Goal: Task Accomplishment & Management: Use online tool/utility

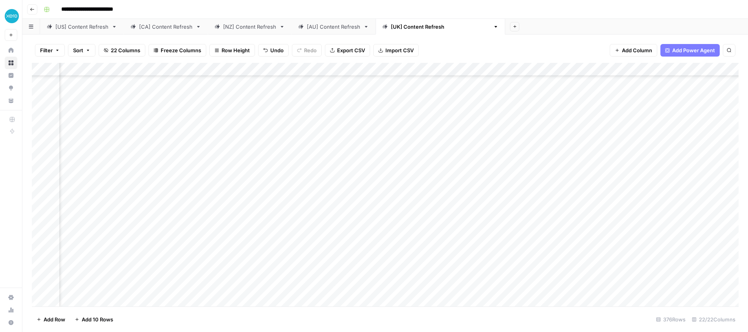
scroll to position [2876, 845]
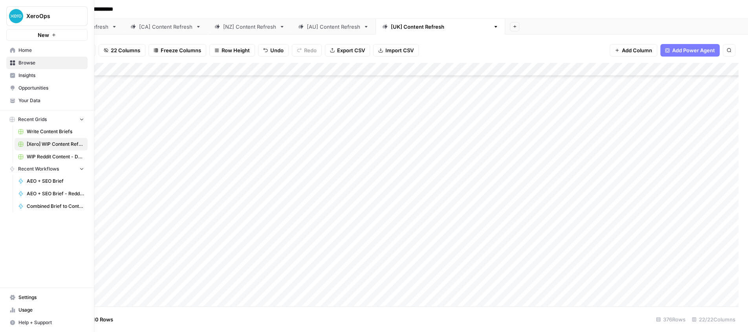
click at [26, 73] on span "Insights" at bounding box center [51, 75] width 66 height 7
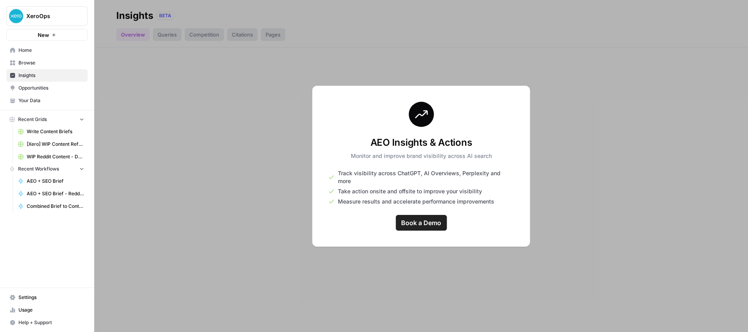
click at [271, 160] on div at bounding box center [421, 166] width 654 height 332
click at [39, 50] on span "Home" at bounding box center [51, 50] width 66 height 7
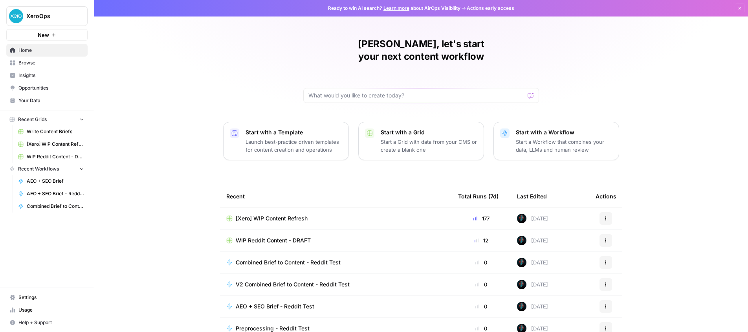
click at [43, 146] on span "[Xero] WIP Content Refresh" at bounding box center [55, 144] width 57 height 7
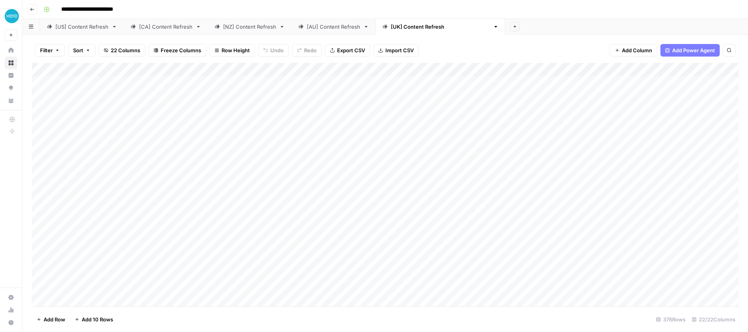
click at [31, 10] on icon "button" at bounding box center [32, 9] width 5 height 5
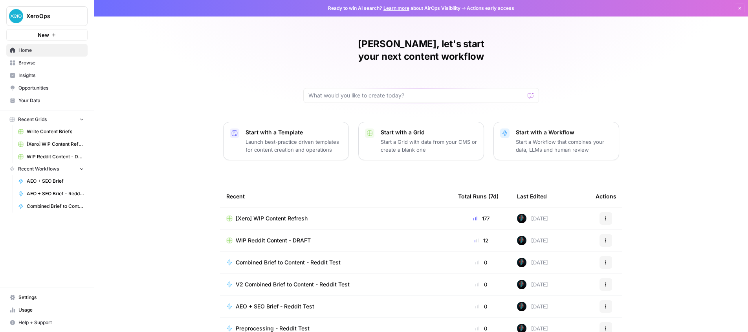
click at [37, 117] on span "Recent Grids" at bounding box center [32, 119] width 29 height 7
click at [27, 66] on span "Browse" at bounding box center [51, 62] width 66 height 7
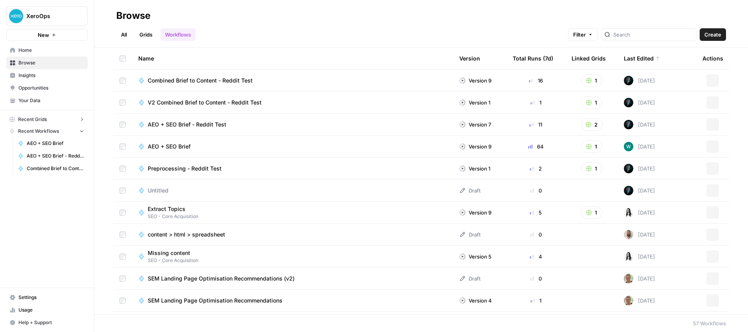
click at [148, 36] on link "Grids" at bounding box center [146, 34] width 22 height 13
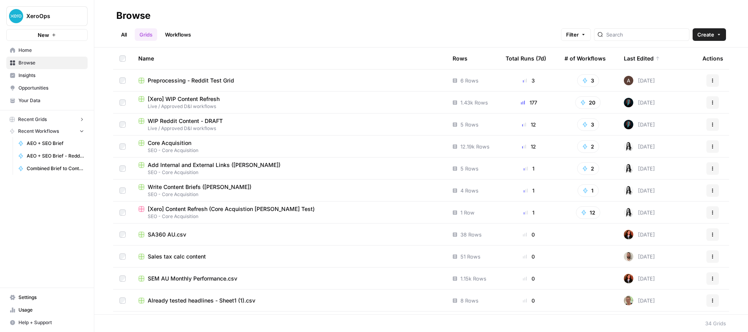
click at [529, 104] on div "177" at bounding box center [529, 103] width 46 height 8
click at [188, 80] on span "Preprocessing - Reddit Test Grid" at bounding box center [191, 81] width 86 height 8
click at [182, 81] on span "Preprocessing - Reddit Test Grid" at bounding box center [191, 81] width 86 height 8
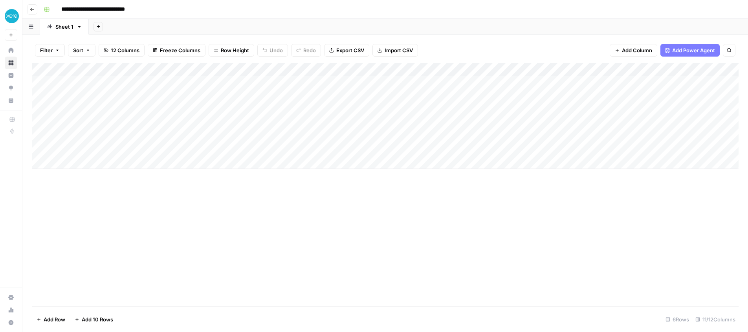
click at [98, 9] on input "**********" at bounding box center [105, 9] width 94 height 13
drag, startPoint x: 93, startPoint y: 11, endPoint x: 54, endPoint y: 11, distance: 39.3
click at [54, 11] on div "**********" at bounding box center [390, 9] width 700 height 13
type input "**********"
click at [169, 13] on div "**********" at bounding box center [390, 9] width 700 height 13
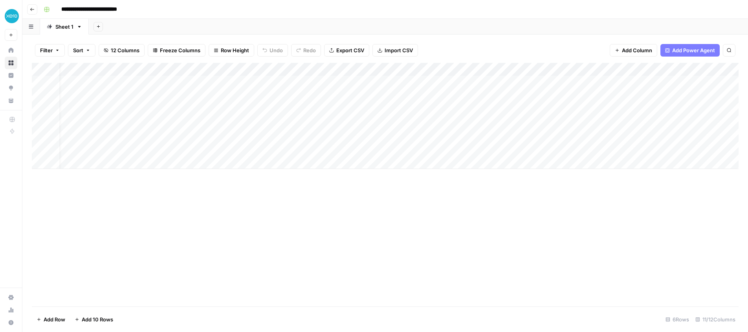
scroll to position [0, 373]
click at [686, 80] on div "Add Column" at bounding box center [385, 116] width 707 height 106
click at [472, 81] on div "Add Column" at bounding box center [385, 116] width 707 height 106
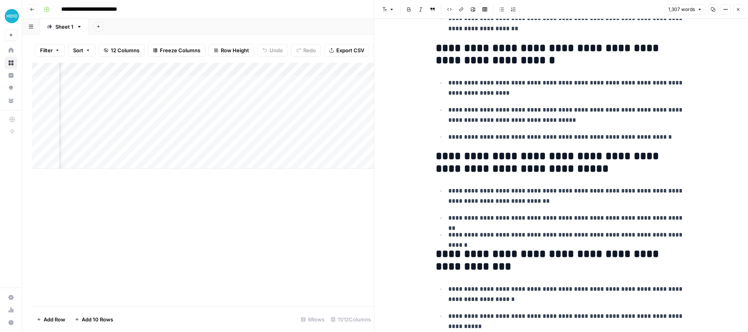
scroll to position [358, 0]
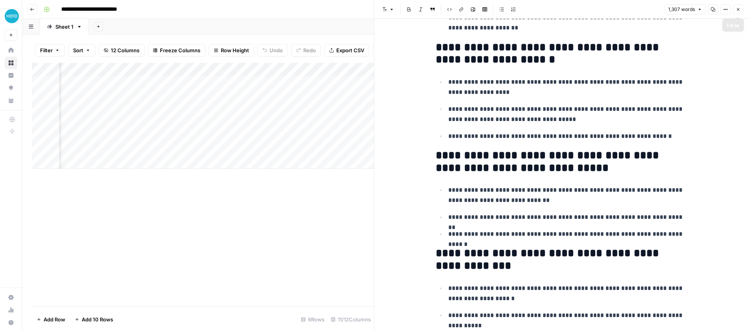
click at [739, 7] on icon "button" at bounding box center [738, 9] width 5 height 5
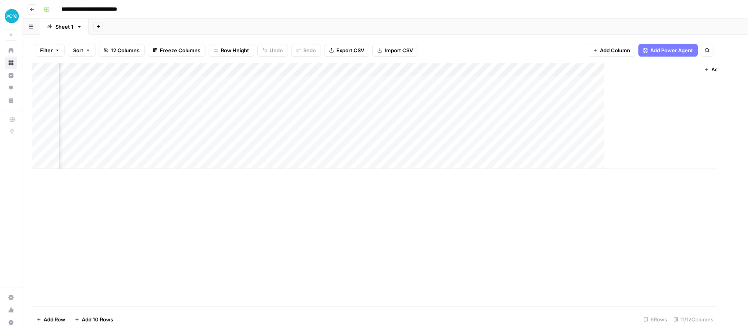
scroll to position [0, 363]
click at [32, 11] on button "Go back" at bounding box center [32, 9] width 10 height 10
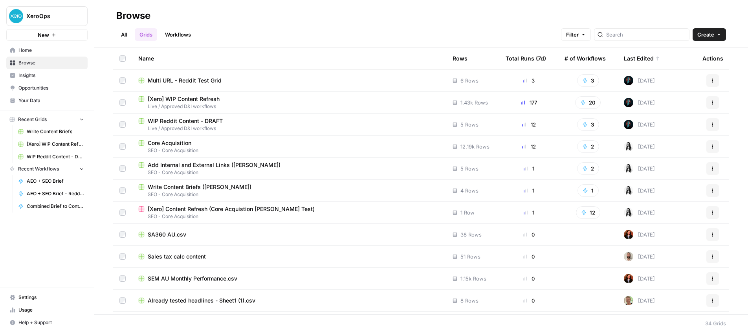
click at [34, 73] on span "Insights" at bounding box center [51, 75] width 66 height 7
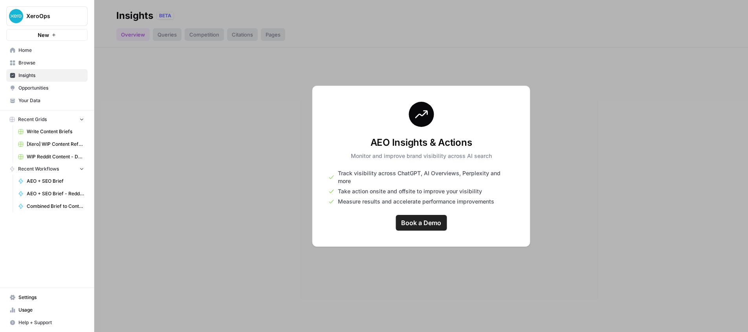
click at [40, 99] on span "Your Data" at bounding box center [51, 100] width 66 height 7
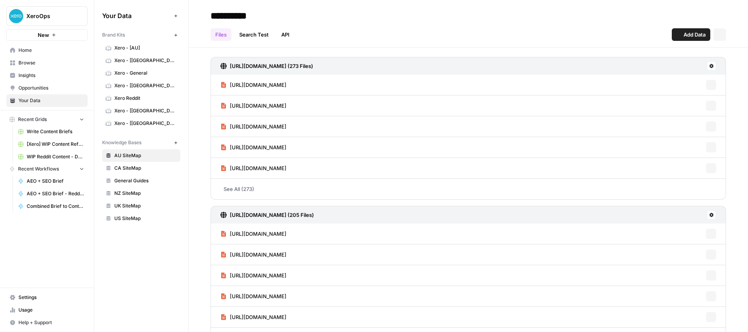
click at [33, 57] on link "Browse" at bounding box center [46, 63] width 81 height 13
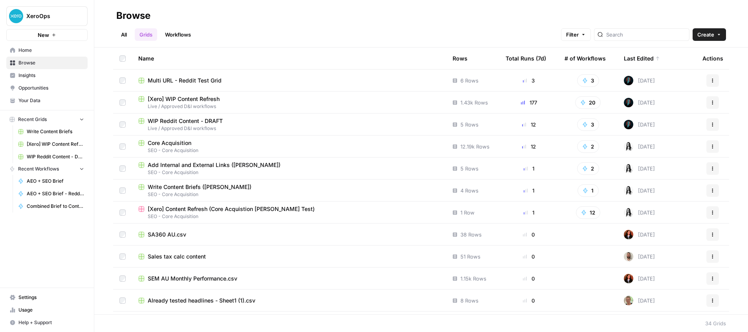
click at [190, 31] on link "Workflows" at bounding box center [177, 34] width 35 height 13
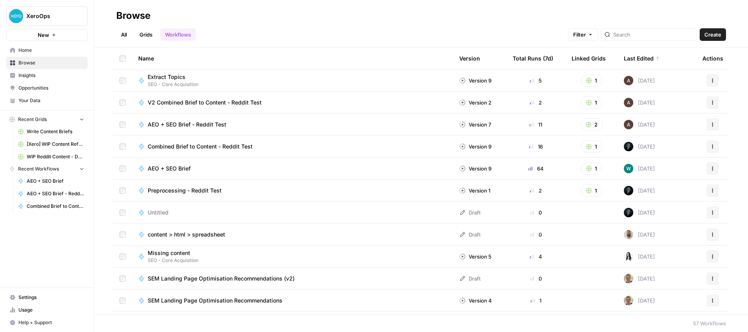
click at [713, 31] on span "Create" at bounding box center [713, 35] width 17 height 8
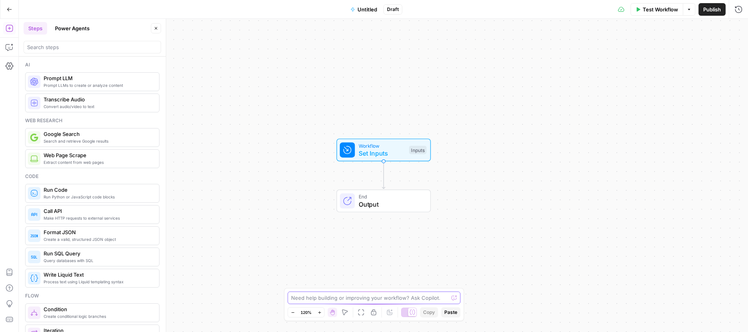
click at [299, 299] on textarea at bounding box center [369, 298] width 157 height 8
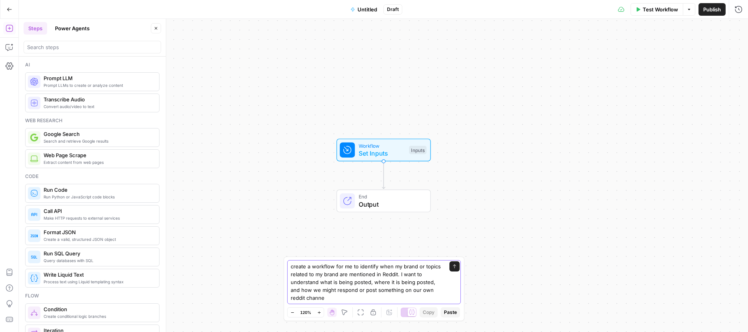
type textarea "create a workflow for me to identify when my brand or topics related to my bran…"
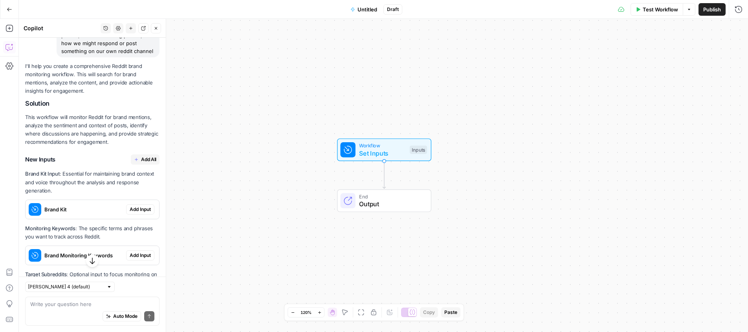
scroll to position [104, 0]
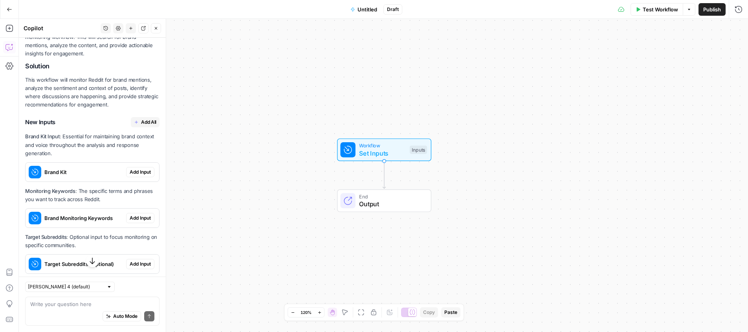
click at [146, 121] on span "Add All" at bounding box center [148, 122] width 15 height 7
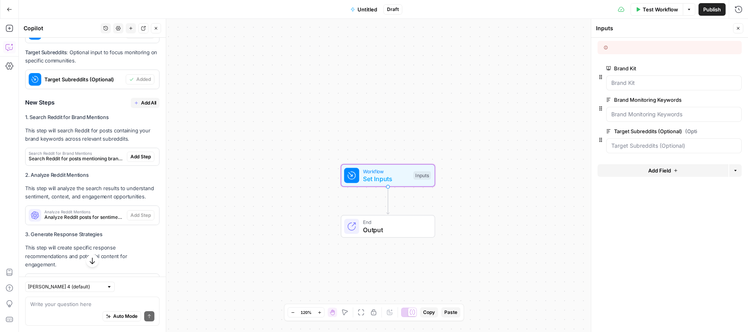
scroll to position [339, 0]
click at [149, 102] on span "Add All" at bounding box center [148, 101] width 15 height 7
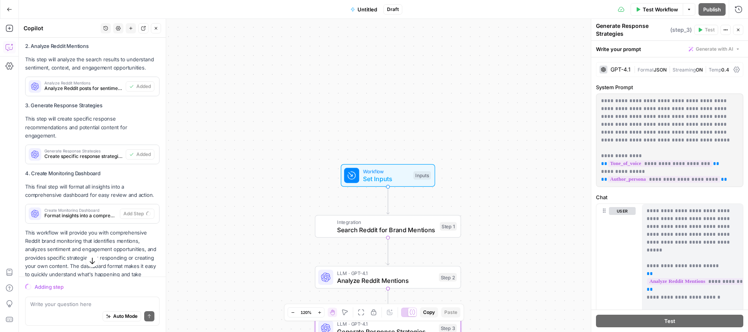
scroll to position [475, 0]
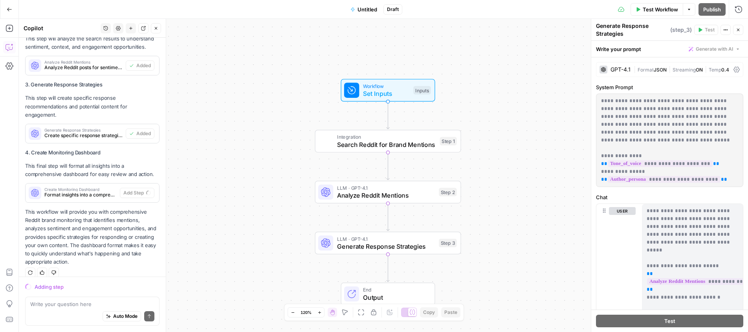
click at [381, 89] on span "Set Inputs" at bounding box center [386, 93] width 47 height 9
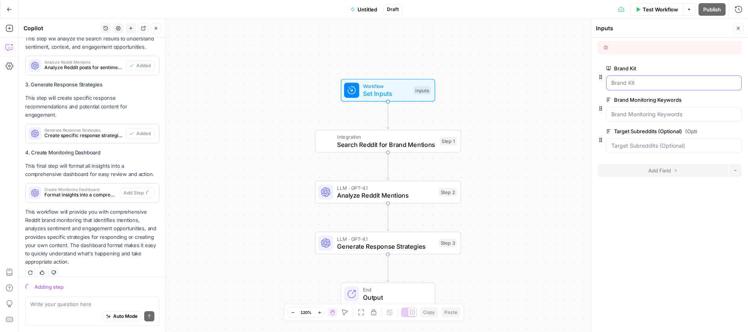
click at [661, 82] on Kit "Brand Kit" at bounding box center [673, 83] width 125 height 8
click at [322, 104] on div "Workflow Set Inputs Inputs Integration Search Reddit for Brand Mentions Step 1 …" at bounding box center [383, 175] width 729 height 313
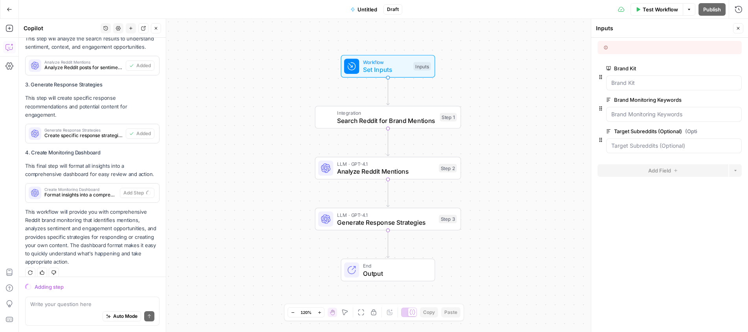
click at [284, 117] on div "Workflow Set Inputs Inputs Integration Search Reddit for Brand Mentions Step 1 …" at bounding box center [383, 175] width 729 height 313
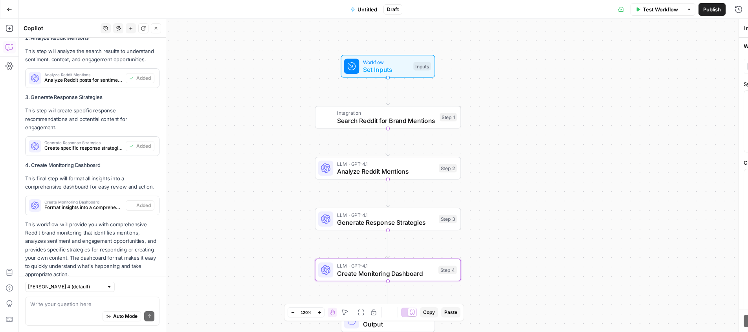
type textarea "Create Monitoring Dashboard"
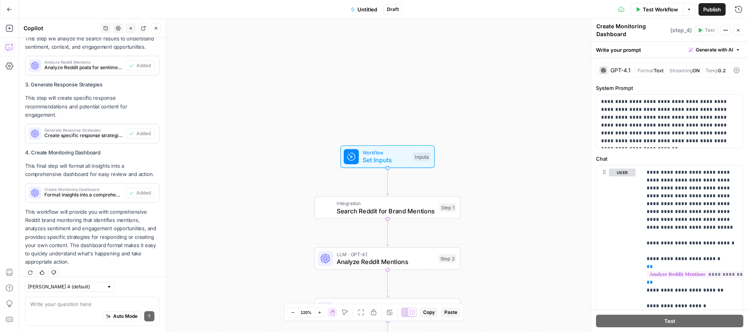
click at [655, 10] on span "Test Workflow" at bounding box center [660, 10] width 35 height 8
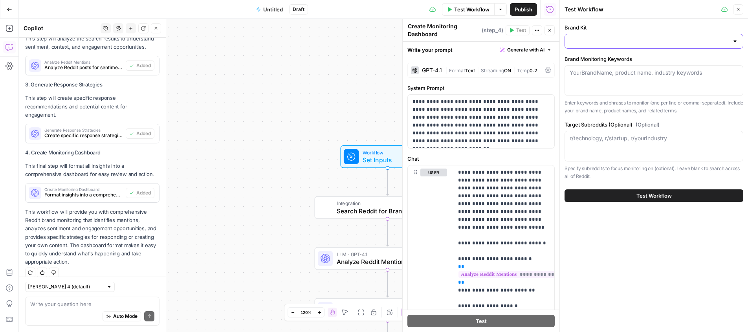
click at [594, 38] on input "Brand Kit" at bounding box center [649, 41] width 159 height 8
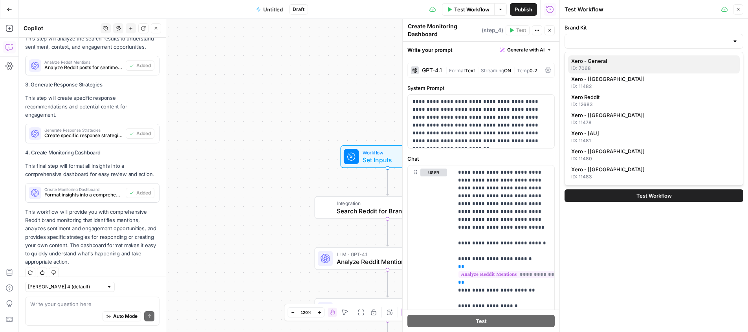
click at [602, 66] on div "ID: 7068" at bounding box center [653, 68] width 165 height 7
type input "Xero - General"
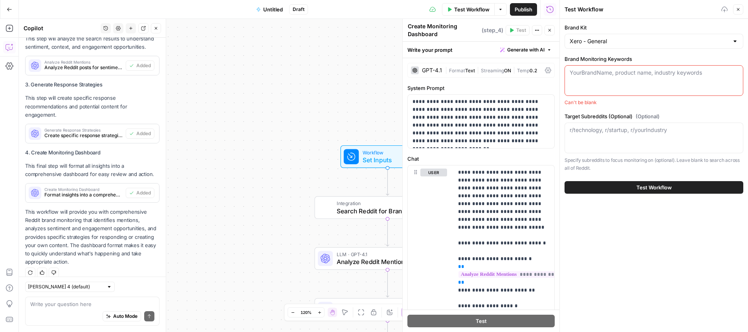
click at [605, 83] on div "YourBrandName, product name, industry keywords" at bounding box center [654, 80] width 179 height 31
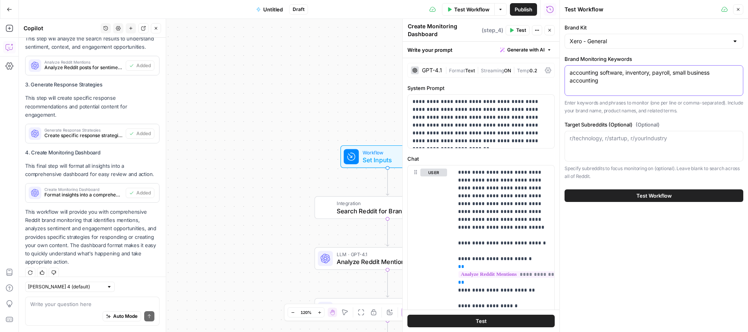
type textarea "accounting software, inventory, payroll, small business accounting"
drag, startPoint x: 684, startPoint y: 193, endPoint x: 685, endPoint y: 188, distance: 5.1
click at [684, 193] on button "Test Workflow" at bounding box center [654, 195] width 179 height 13
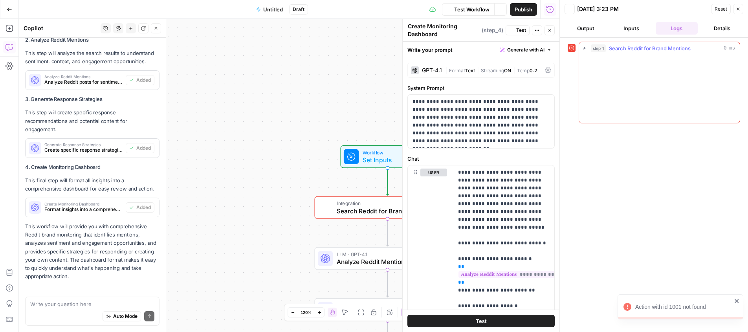
scroll to position [487, 0]
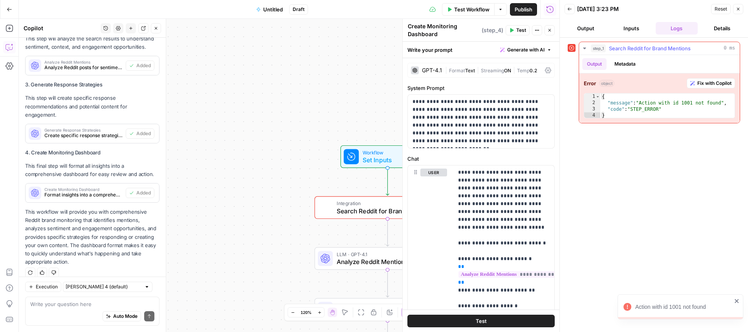
type textarea "**********"
click at [688, 104] on div "{ "message" : "Action with id 1001 not found" , "code" : "STEP_ERROR" }" at bounding box center [667, 113] width 134 height 38
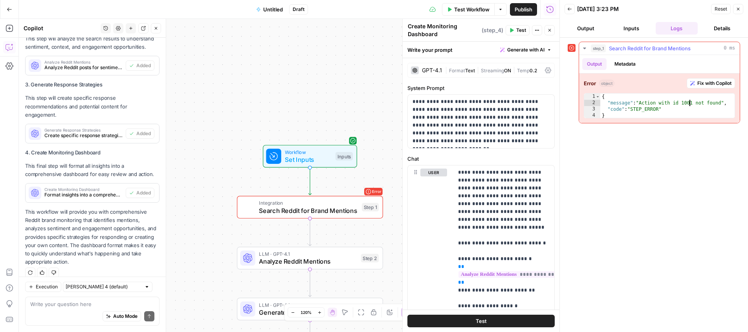
click at [711, 84] on span "Fix with Copilot" at bounding box center [714, 83] width 34 height 7
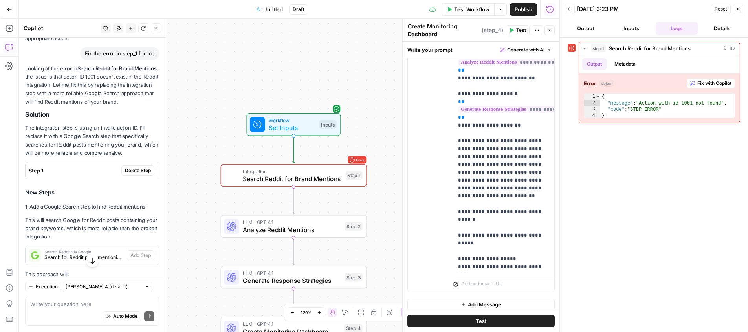
scroll to position [713, 0]
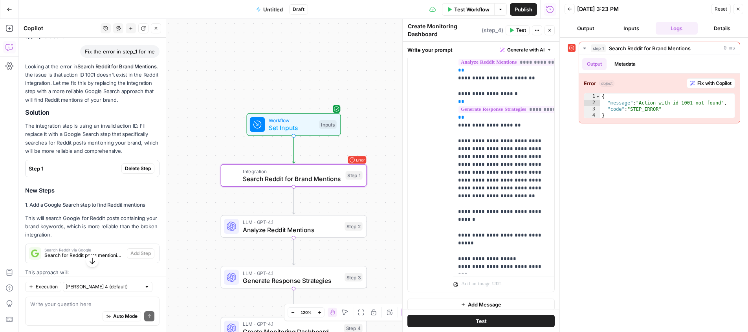
click at [130, 165] on span "Delete Step" at bounding box center [138, 168] width 26 height 7
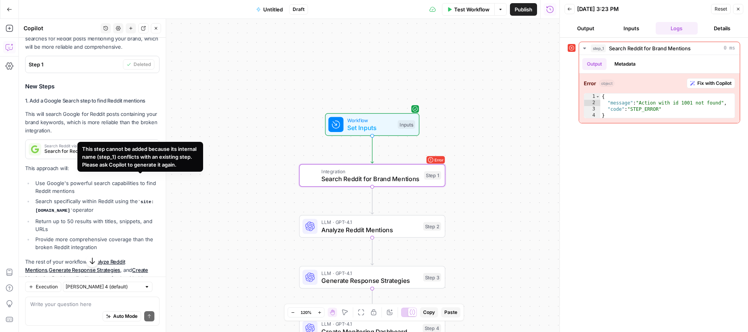
scroll to position [770, 0]
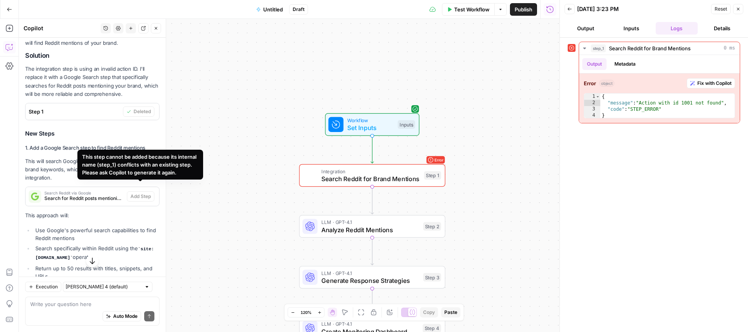
click at [355, 180] on span "Search Reddit for Brand Mentions" at bounding box center [370, 178] width 99 height 9
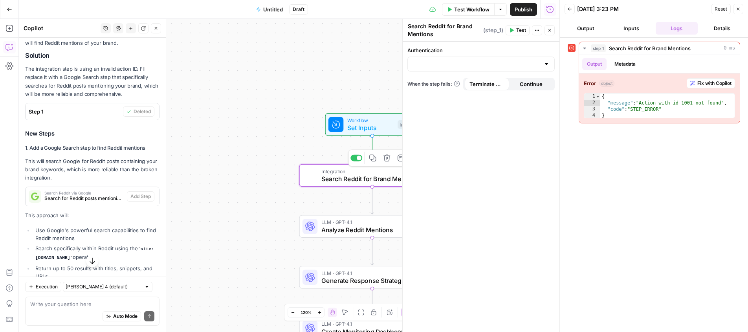
click at [385, 158] on icon "button" at bounding box center [386, 157] width 7 height 7
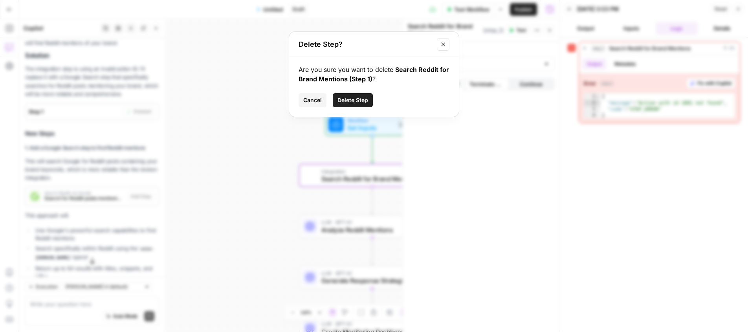
click at [357, 101] on span "Delete Step" at bounding box center [353, 100] width 31 height 8
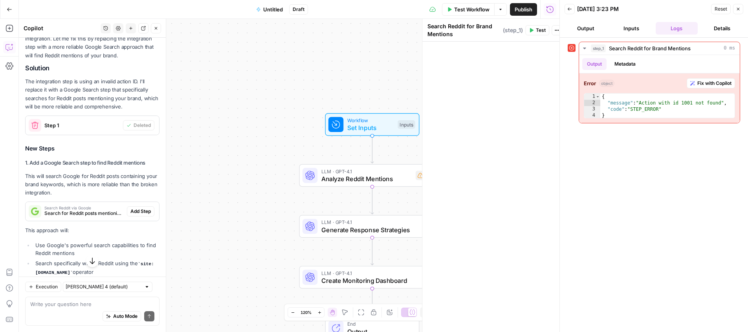
scroll to position [782, 0]
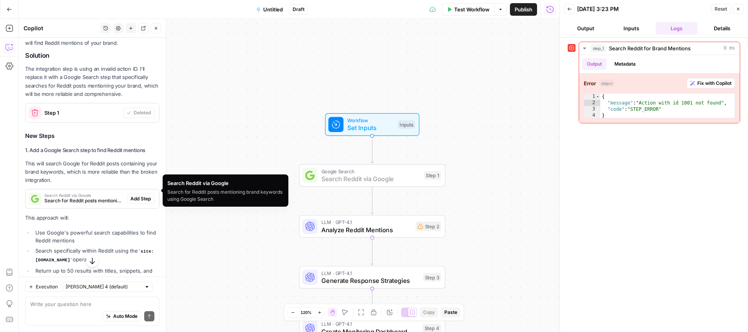
click at [145, 195] on span "Add Step" at bounding box center [140, 198] width 20 height 7
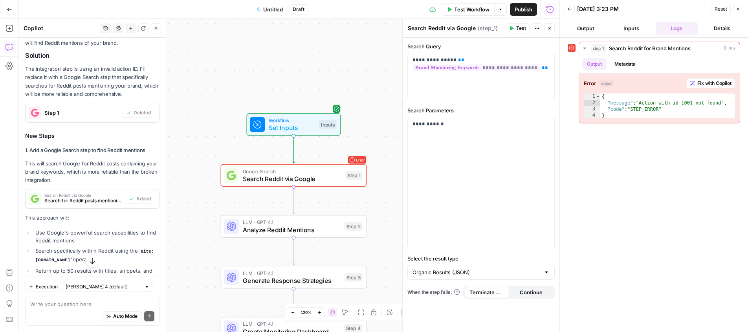
scroll to position [864, 0]
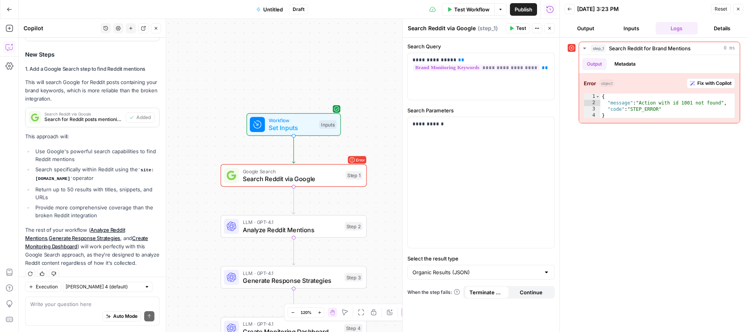
click at [470, 9] on span "Test Workflow" at bounding box center [471, 10] width 35 height 8
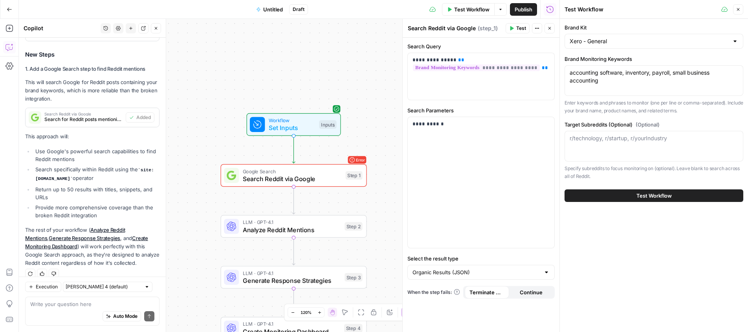
click at [645, 190] on button "Test Workflow" at bounding box center [654, 195] width 179 height 13
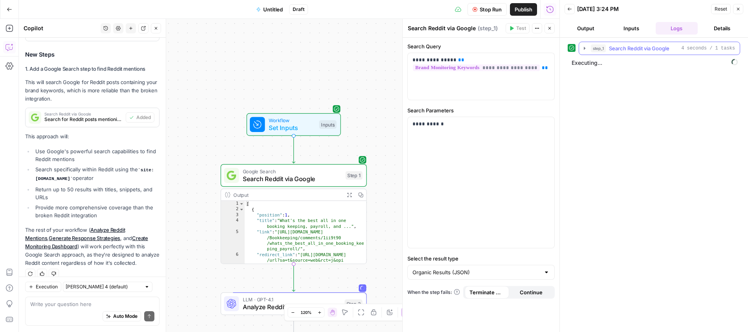
click at [583, 44] on button "step_1 Search Reddit via Google 4 seconds / 1 tasks" at bounding box center [659, 48] width 161 height 13
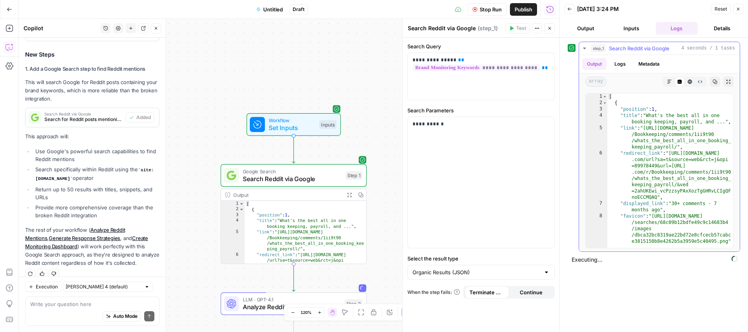
click at [583, 45] on icon "button" at bounding box center [585, 48] width 6 height 6
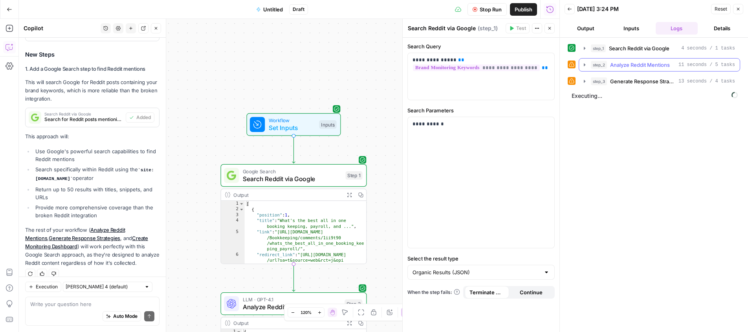
click at [583, 65] on icon "button" at bounding box center [585, 65] width 6 height 6
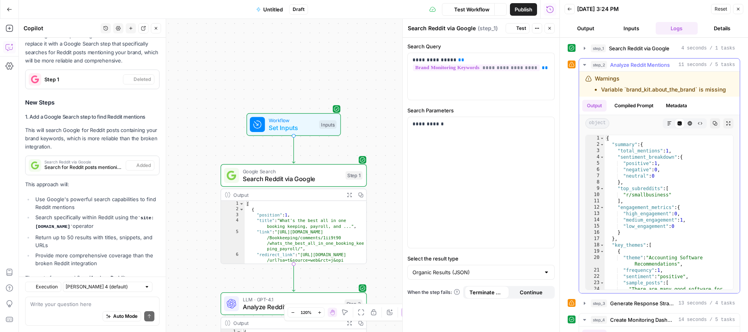
scroll to position [864, 0]
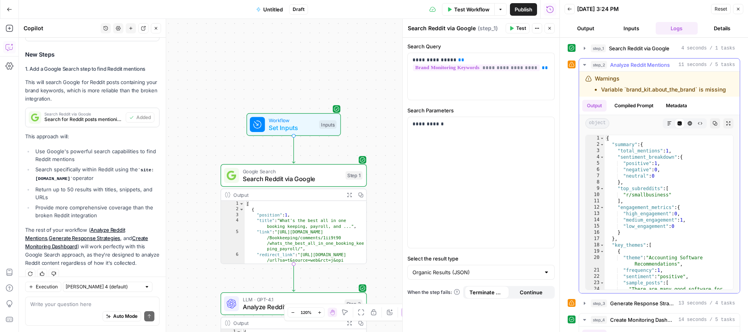
click at [583, 65] on icon "button" at bounding box center [585, 65] width 6 height 6
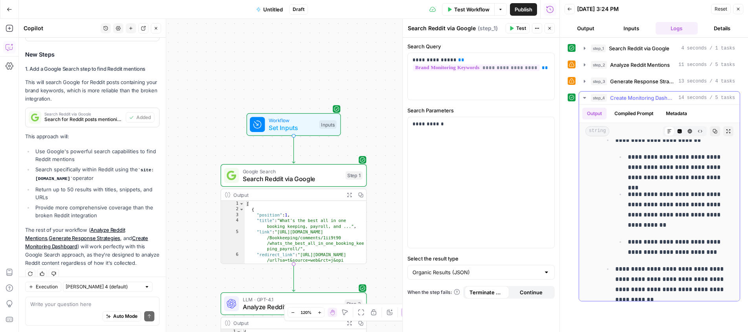
scroll to position [2101, 0]
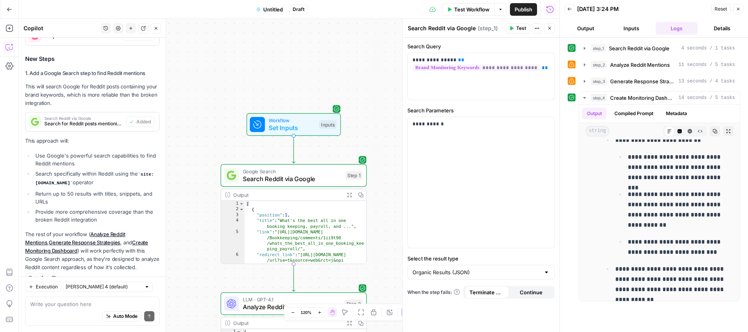
drag, startPoint x: 47, startPoint y: 309, endPoint x: 47, endPoint y: 297, distance: 12.6
click at [48, 308] on div "Auto Mode Send" at bounding box center [92, 316] width 124 height 17
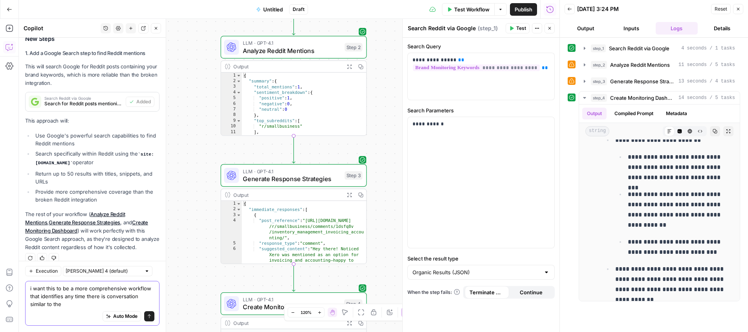
scroll to position [2, 0]
click at [582, 47] on icon "button" at bounding box center [585, 48] width 6 height 6
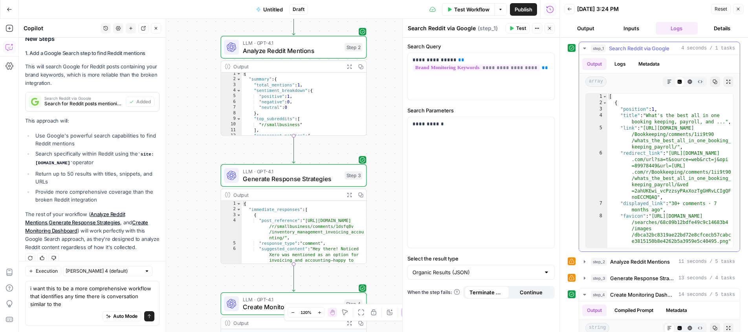
click at [584, 46] on icon "button" at bounding box center [585, 48] width 6 height 6
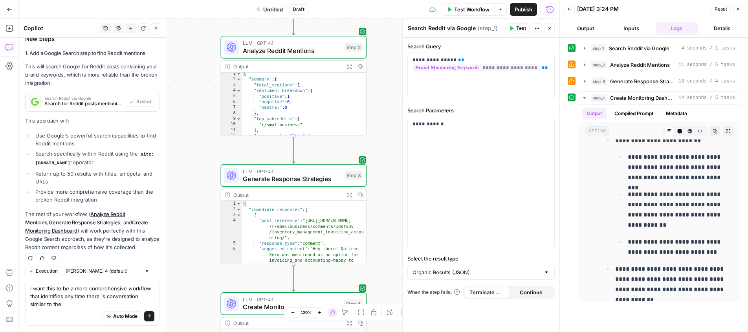
click at [633, 26] on button "Inputs" at bounding box center [631, 28] width 42 height 13
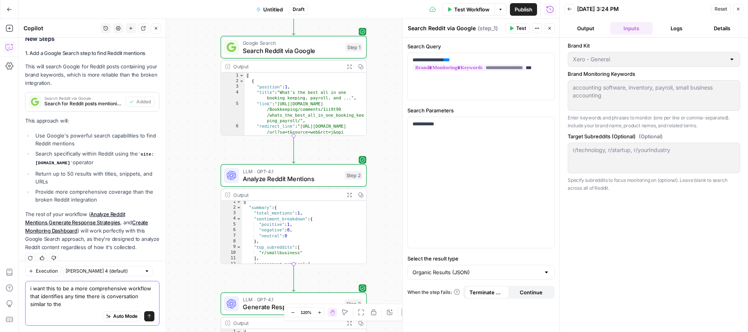
drag, startPoint x: 63, startPoint y: 303, endPoint x: 141, endPoint y: 295, distance: 78.2
click at [141, 295] on textarea "i want this to be a more comprehensive workflow that identifies any time there …" at bounding box center [92, 296] width 124 height 24
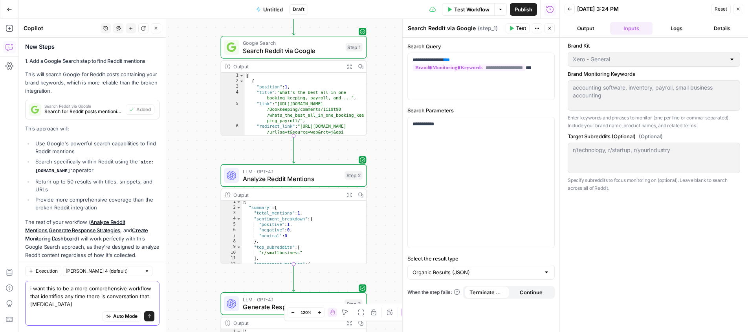
scroll to position [879, 0]
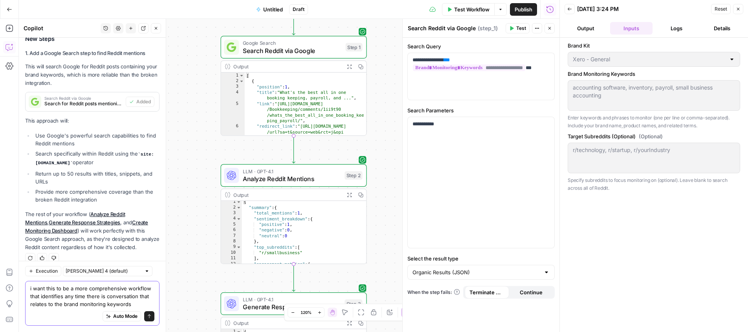
type textarea "i want this to be a more comprehensive workflow that identifies any time there …"
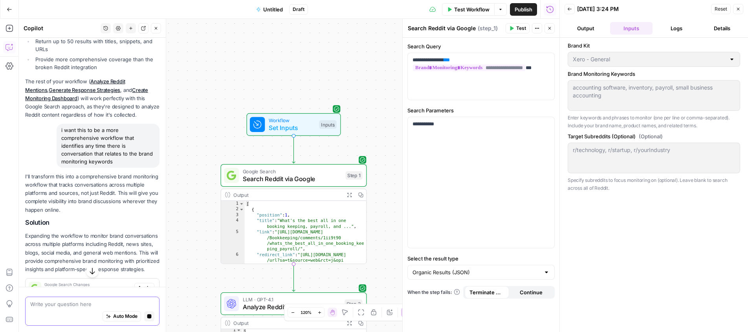
scroll to position [980, 0]
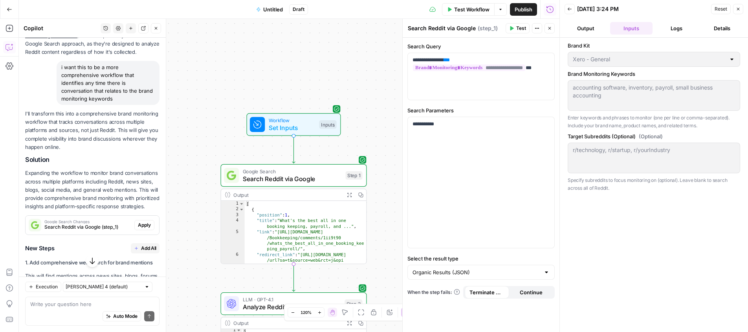
scroll to position [1075, 0]
click at [145, 221] on span "Apply" at bounding box center [144, 224] width 13 height 7
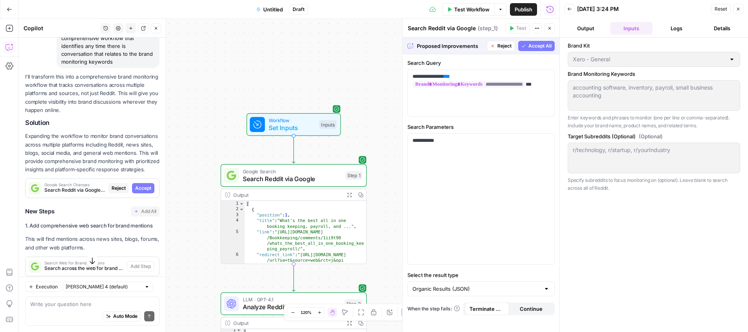
scroll to position [1087, 0]
drag, startPoint x: 117, startPoint y: 178, endPoint x: 113, endPoint y: 173, distance: 7.0
click at [117, 184] on span "Reject" at bounding box center [119, 187] width 14 height 7
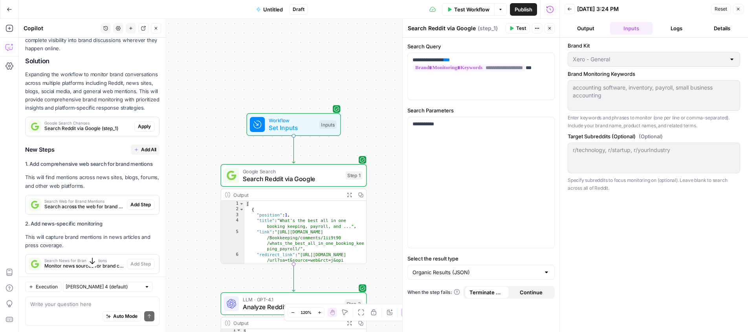
scroll to position [1176, 0]
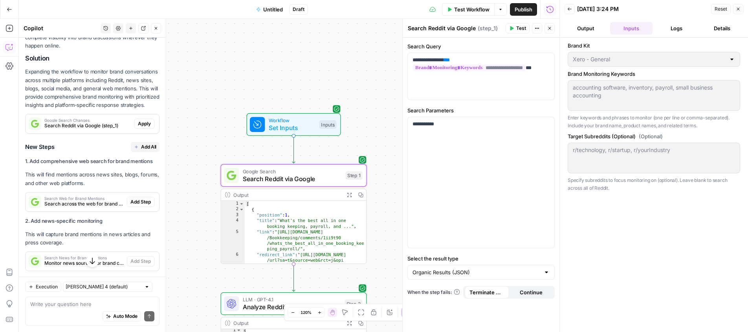
click at [146, 120] on span "Apply" at bounding box center [144, 123] width 13 height 7
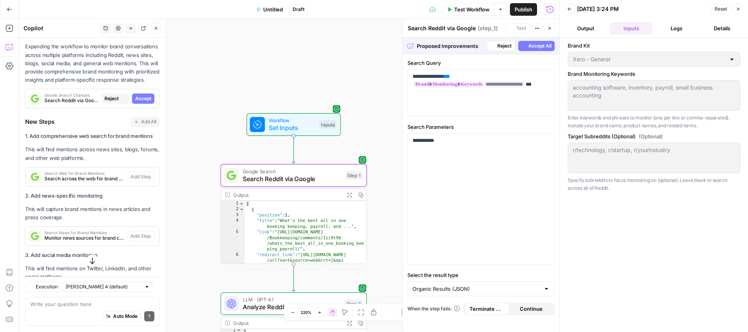
scroll to position [1151, 0]
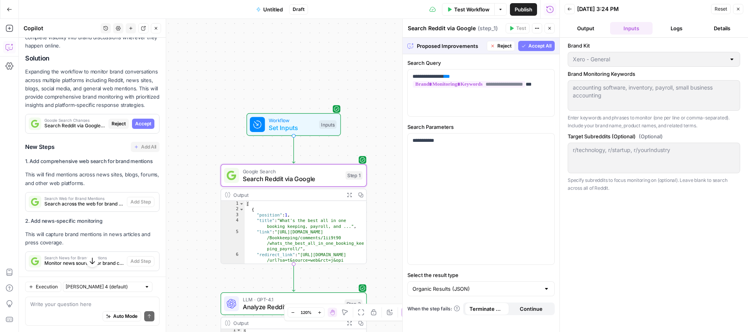
click at [146, 120] on span "Accept" at bounding box center [143, 123] width 16 height 7
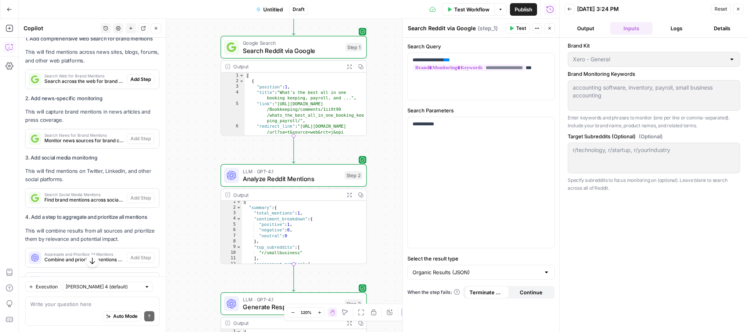
scroll to position [1267, 0]
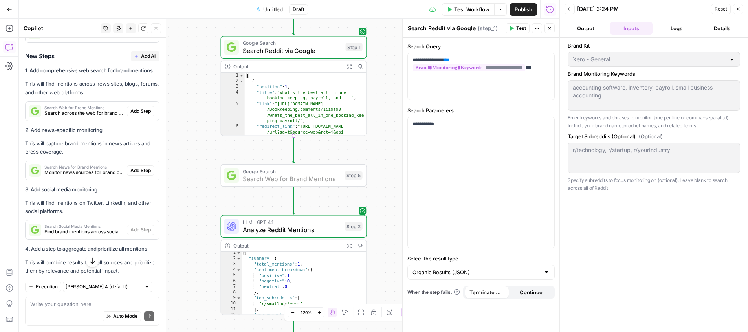
click at [142, 108] on span "Add Step" at bounding box center [140, 111] width 20 height 7
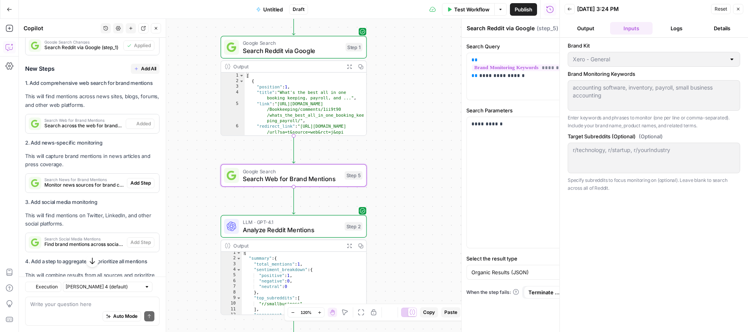
type textarea "Search Web for Brand Mentions"
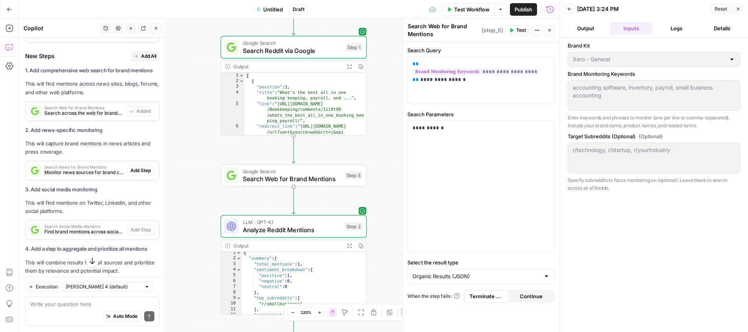
click at [147, 53] on span "Add All" at bounding box center [148, 56] width 15 height 7
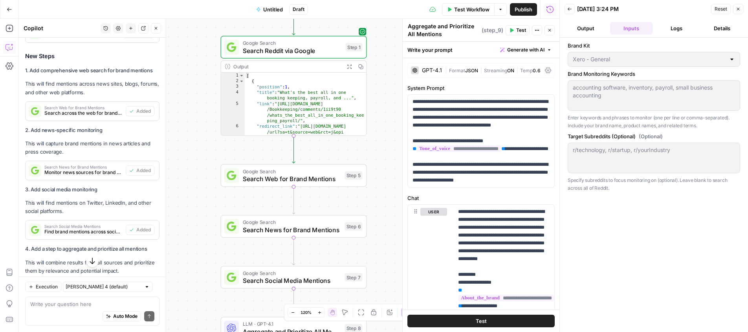
type textarea "Identify Content Opportunities"
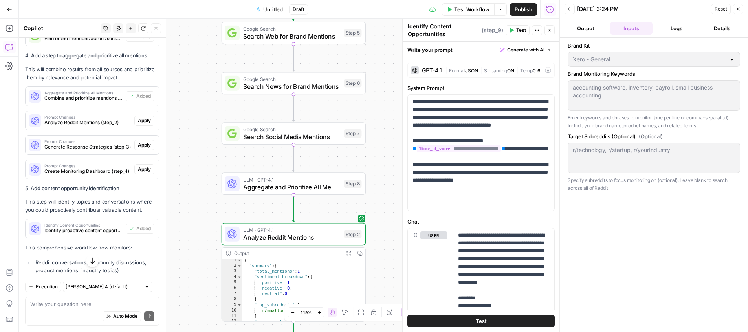
scroll to position [1476, 0]
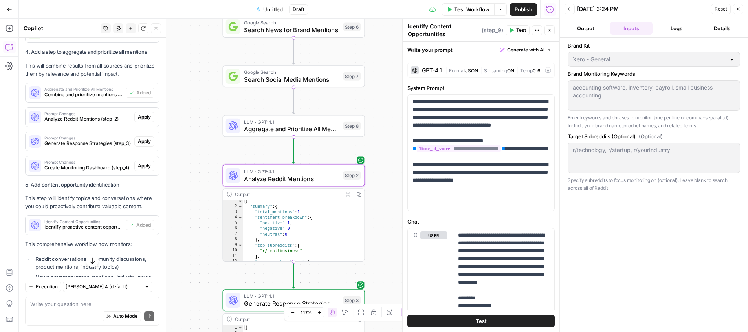
click at [146, 114] on span "Apply" at bounding box center [144, 117] width 13 height 7
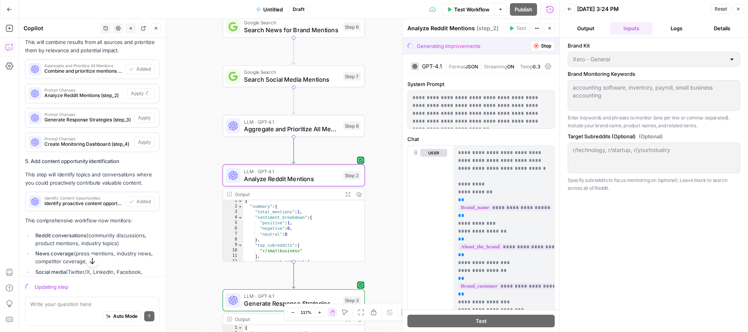
scroll to position [1464, 0]
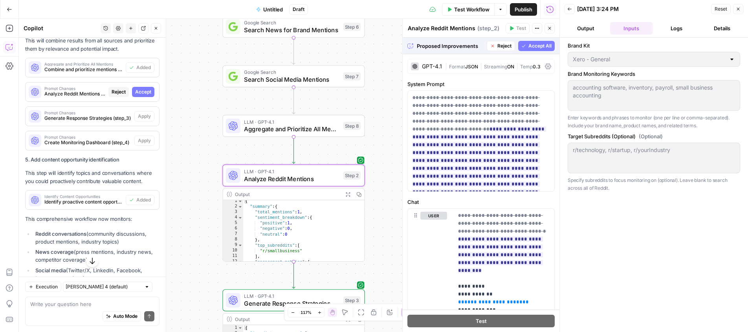
click at [144, 88] on span "Accept" at bounding box center [143, 91] width 16 height 7
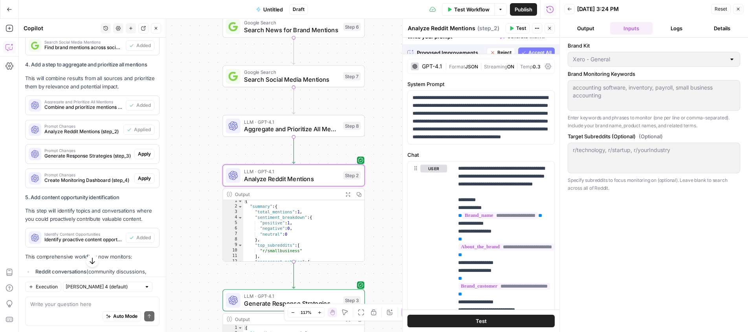
scroll to position [1501, 0]
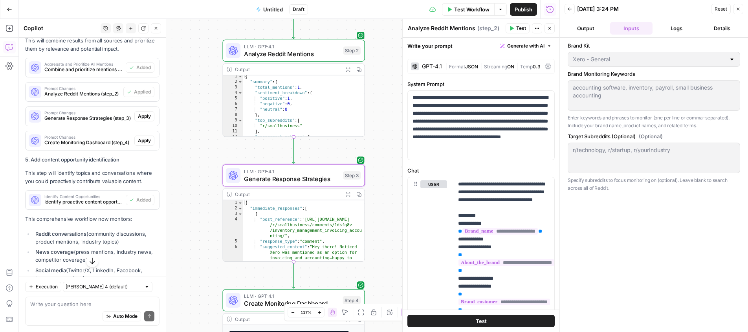
click at [143, 113] on span "Apply" at bounding box center [144, 116] width 13 height 7
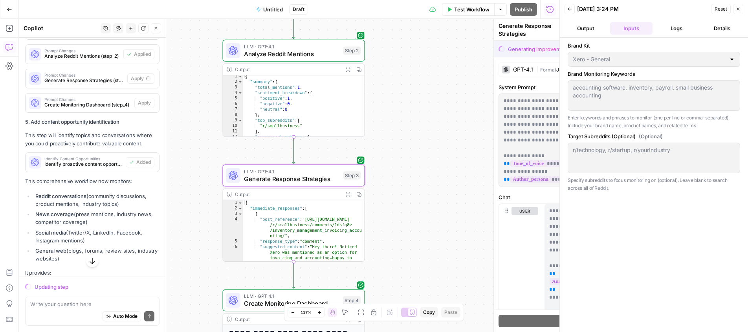
scroll to position [1464, 0]
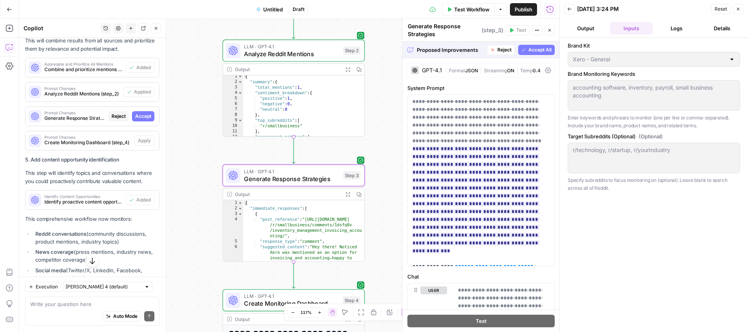
drag, startPoint x: 143, startPoint y: 105, endPoint x: 142, endPoint y: 122, distance: 17.3
click at [143, 113] on span "Accept" at bounding box center [143, 116] width 16 height 7
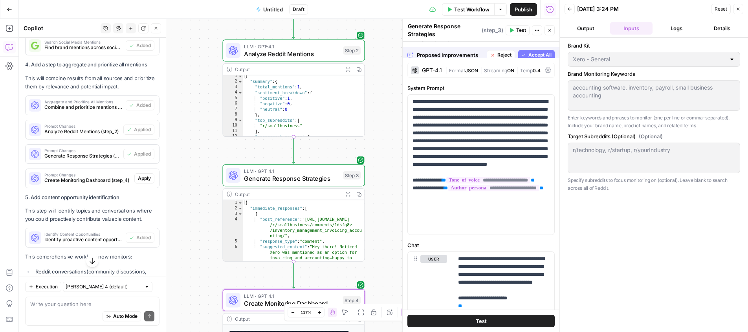
scroll to position [1501, 0]
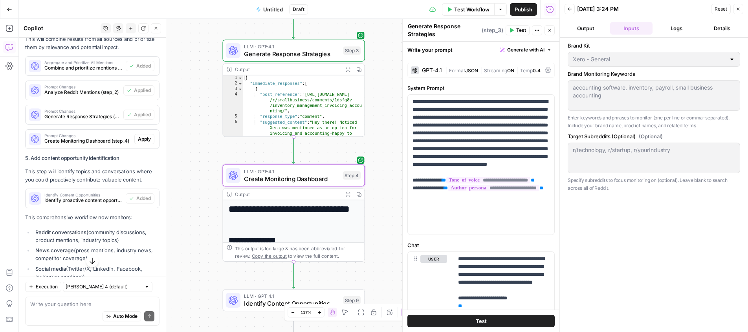
click at [148, 136] on span "Apply" at bounding box center [144, 139] width 13 height 7
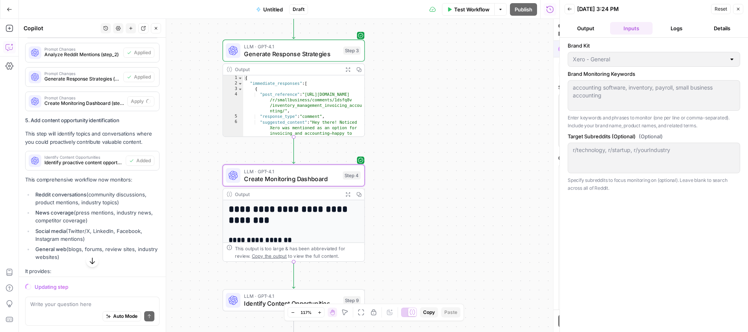
scroll to position [1465, 0]
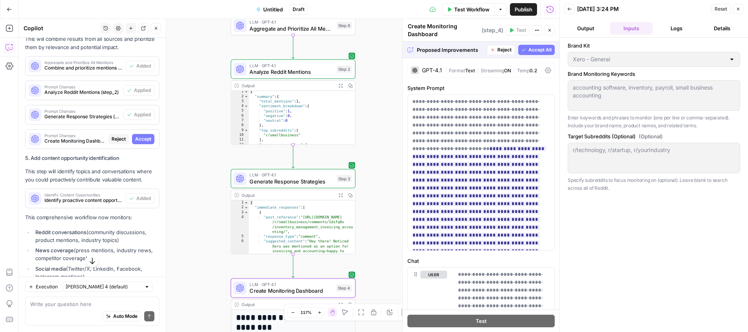
click at [141, 136] on span "Accept" at bounding box center [143, 139] width 16 height 7
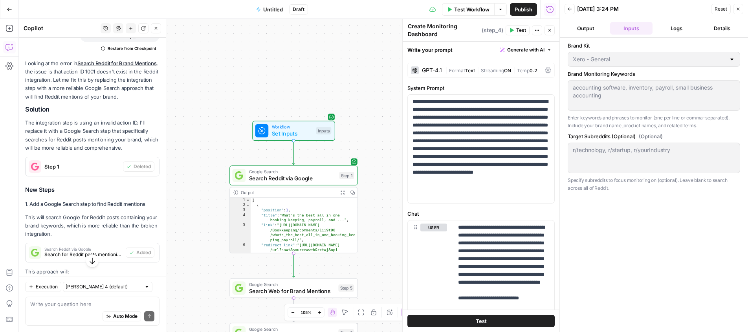
scroll to position [728, 0]
click at [460, 8] on span "Test Workflow" at bounding box center [471, 10] width 35 height 8
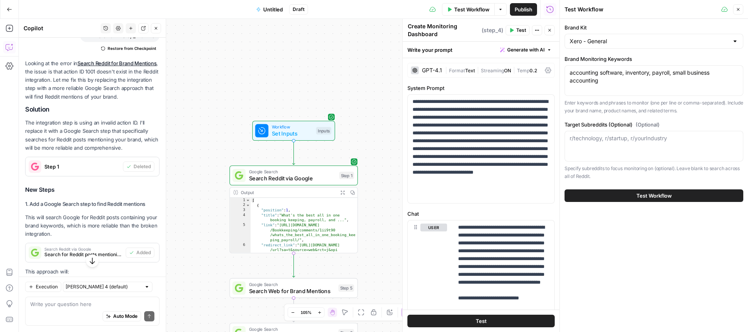
click at [652, 202] on button "Test Workflow" at bounding box center [654, 195] width 179 height 13
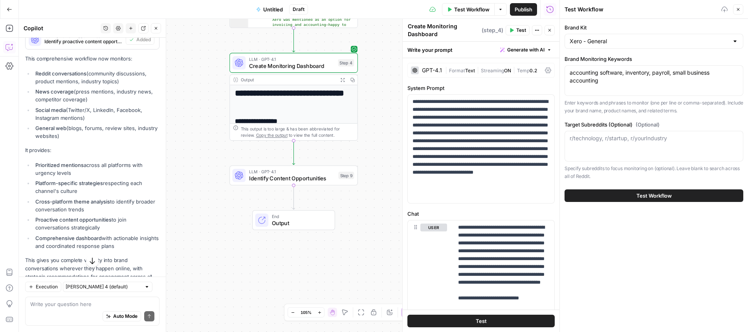
scroll to position [1684, 0]
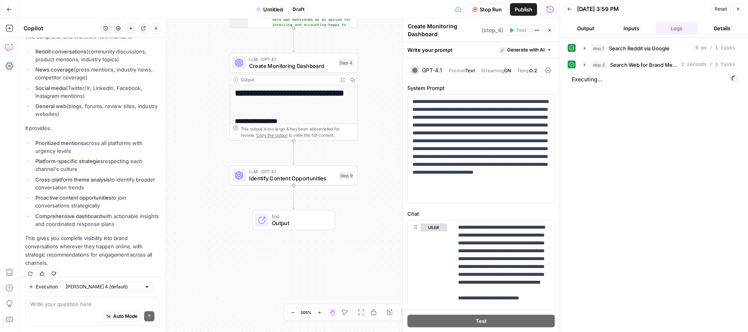
click at [581, 29] on button "Output" at bounding box center [586, 28] width 42 height 13
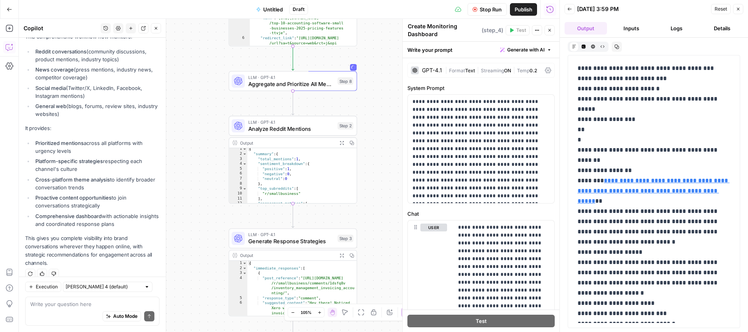
click at [683, 26] on button "Logs" at bounding box center [677, 28] width 42 height 13
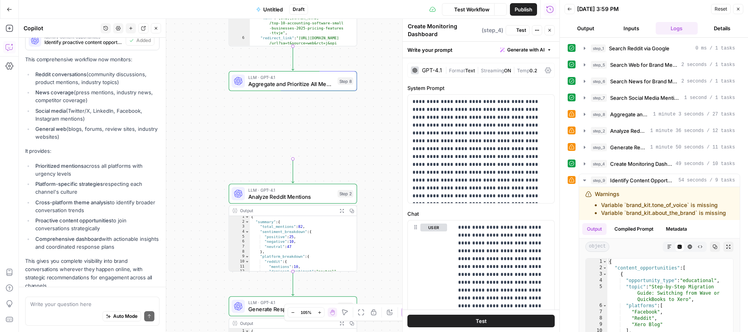
scroll to position [1684, 0]
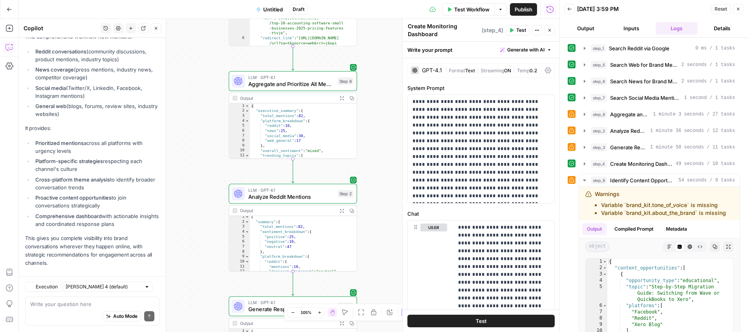
click at [9, 14] on button "Go Back" at bounding box center [9, 9] width 14 height 14
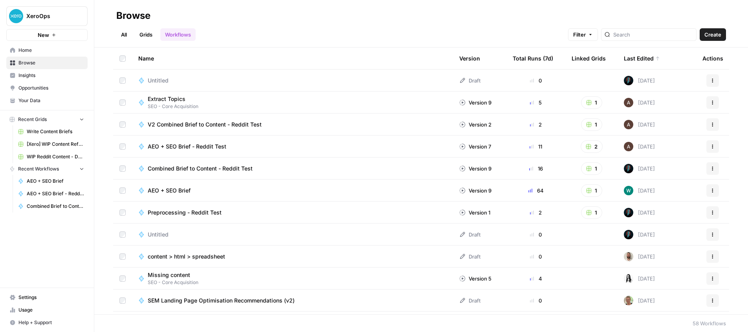
click at [143, 39] on link "Grids" at bounding box center [146, 34] width 22 height 13
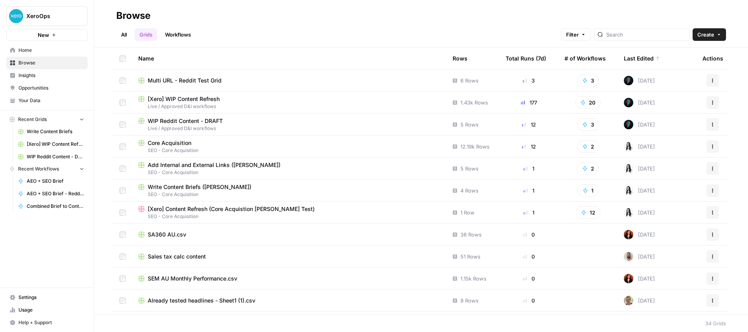
click at [222, 120] on div "WIP Reddit Content - DRAFT" at bounding box center [289, 121] width 302 height 8
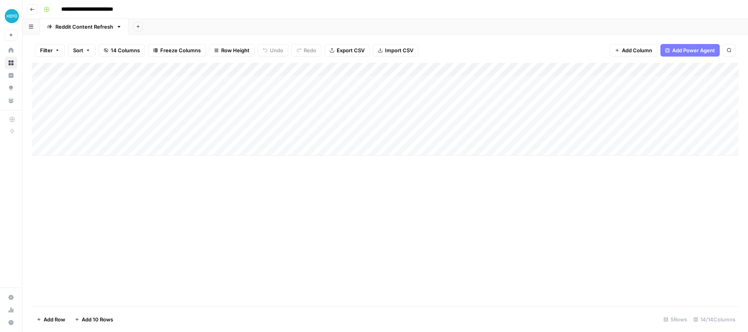
click at [117, 7] on input "**********" at bounding box center [99, 9] width 83 height 13
drag, startPoint x: 136, startPoint y: 9, endPoint x: 57, endPoint y: 7, distance: 79.8
click at [57, 7] on div "**********" at bounding box center [390, 9] width 700 height 13
type input "**********"
click at [248, 13] on div "**********" at bounding box center [390, 9] width 700 height 13
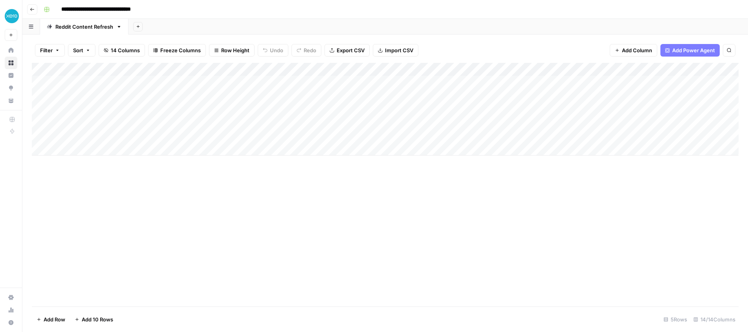
click at [30, 11] on icon "button" at bounding box center [32, 9] width 5 height 5
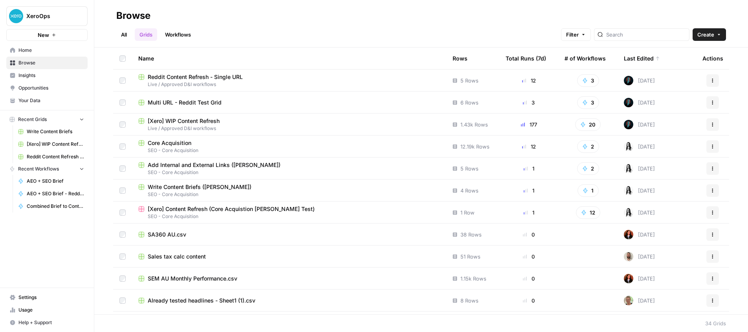
click at [202, 103] on span "Multi URL - Reddit Test Grid" at bounding box center [185, 103] width 74 height 8
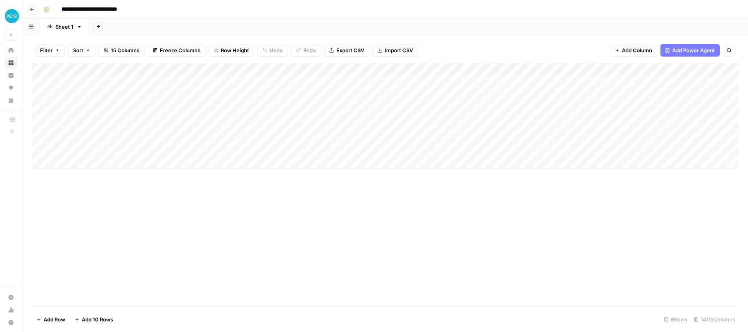
click at [115, 12] on input "**********" at bounding box center [98, 9] width 81 height 13
type input "**********"
drag, startPoint x: 233, startPoint y: 15, endPoint x: 203, endPoint y: 15, distance: 29.9
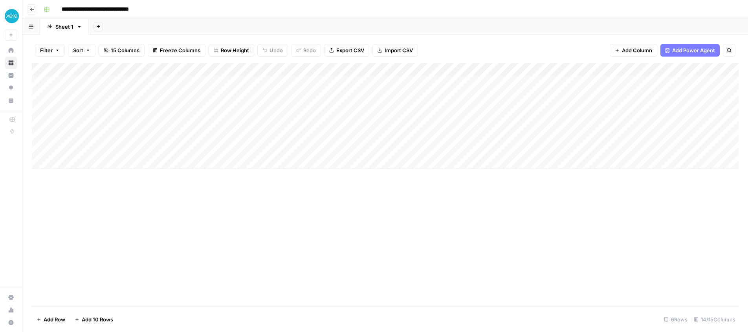
click at [233, 15] on div "**********" at bounding box center [390, 9] width 700 height 13
click at [32, 10] on icon "button" at bounding box center [32, 9] width 5 height 5
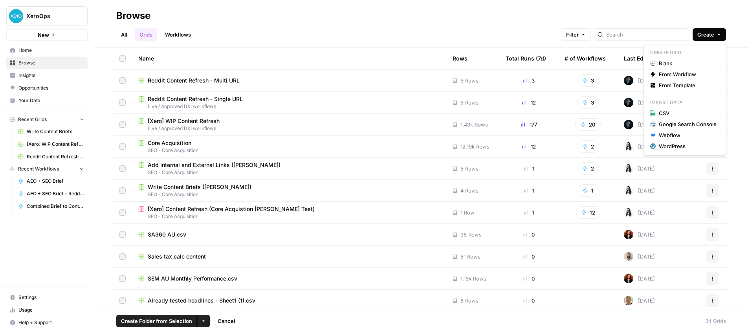
click at [701, 38] on span "Create" at bounding box center [705, 35] width 17 height 8
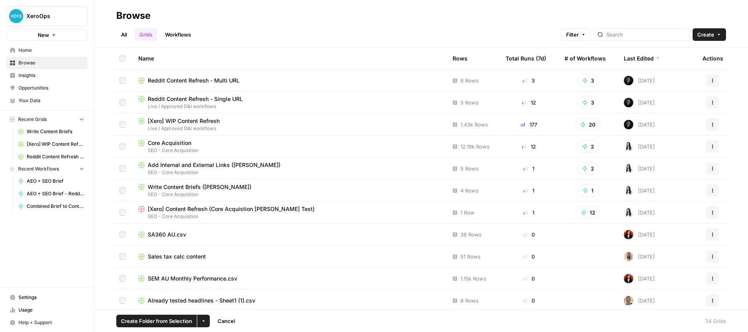
drag, startPoint x: 343, startPoint y: 53, endPoint x: 348, endPoint y: 53, distance: 5.5
click at [343, 53] on div "Name" at bounding box center [289, 59] width 302 height 22
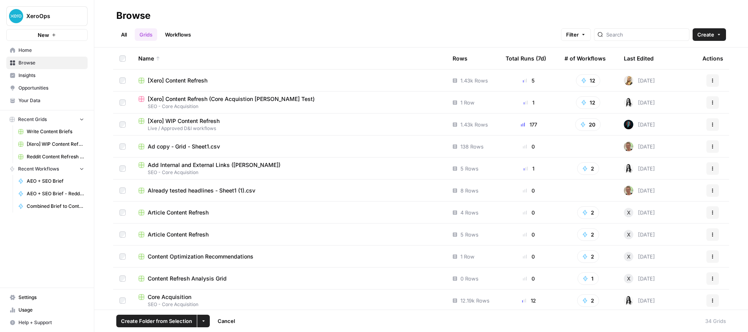
click at [579, 32] on span "Filter" at bounding box center [572, 35] width 13 height 8
click at [649, 58] on div "Last Edited" at bounding box center [639, 59] width 30 height 22
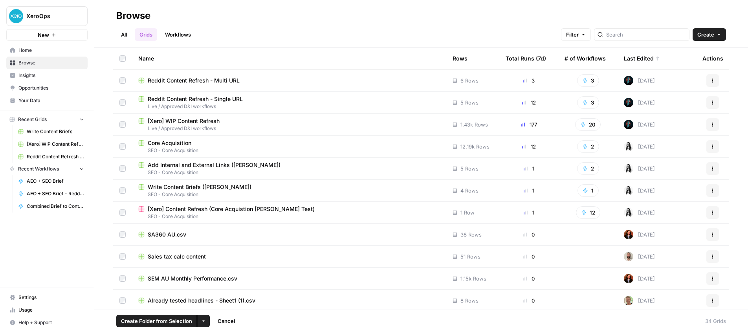
click at [715, 83] on button "Actions" at bounding box center [712, 80] width 13 height 13
click at [669, 116] on span "Create Folder" at bounding box center [677, 117] width 63 height 8
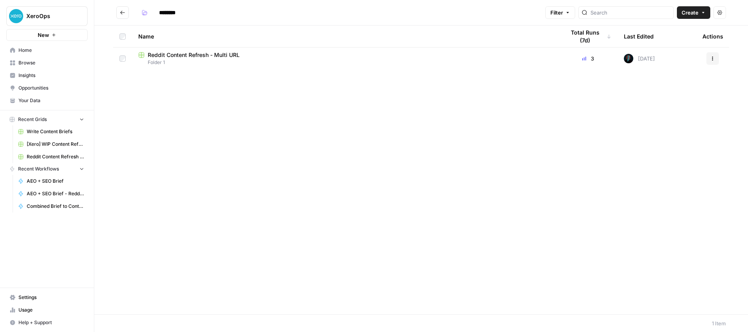
click at [147, 41] on div "Name" at bounding box center [345, 37] width 414 height 22
click at [169, 14] on input "********" at bounding box center [178, 12] width 44 height 13
drag, startPoint x: 179, startPoint y: 12, endPoint x: 114, endPoint y: 11, distance: 65.6
click at [112, 12] on header "******** Filter Create Actions" at bounding box center [421, 13] width 654 height 26
type input "******"
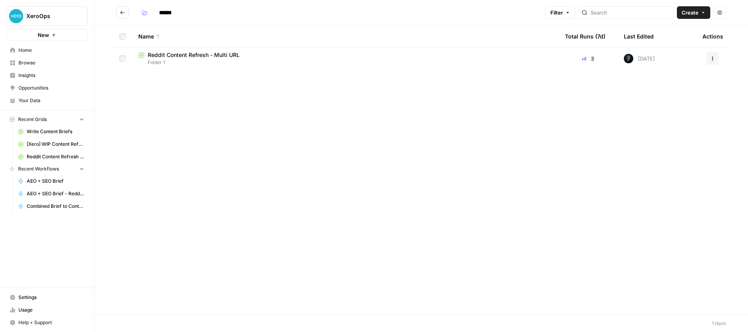
click at [120, 13] on icon "Go back" at bounding box center [123, 13] width 6 height 6
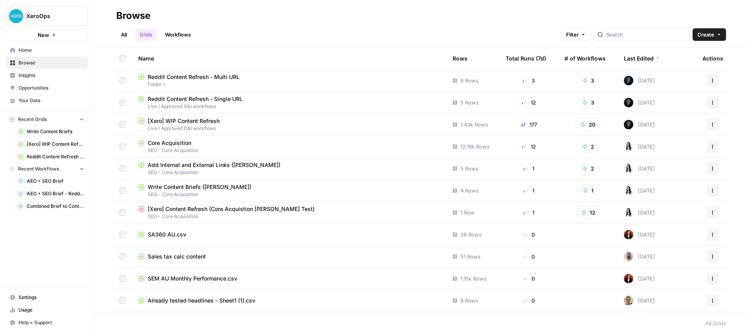
click at [160, 84] on span "Folder 1" at bounding box center [289, 84] width 302 height 7
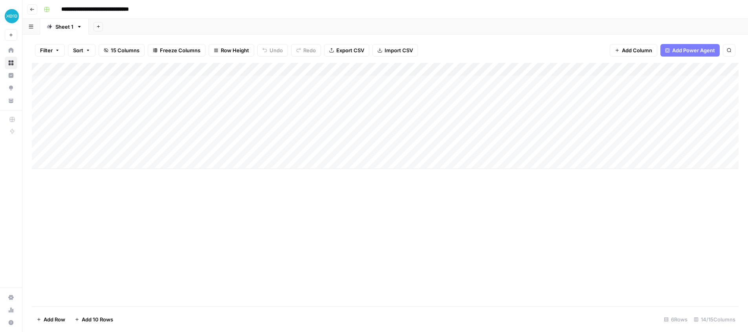
click at [26, 9] on header "**********" at bounding box center [385, 9] width 726 height 19
click at [31, 8] on icon "button" at bounding box center [32, 9] width 4 height 3
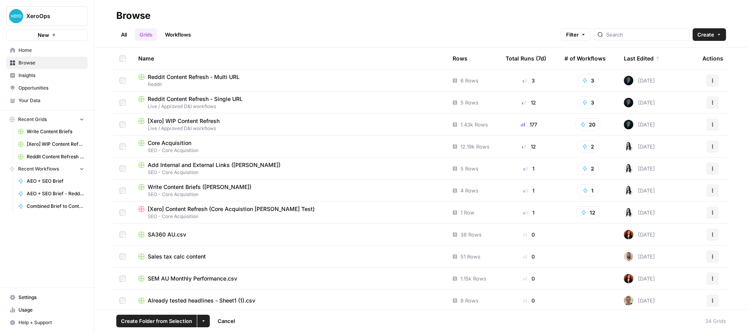
click at [708, 103] on button "Actions" at bounding box center [712, 102] width 13 height 13
click at [661, 148] on span "Move To" at bounding box center [677, 150] width 63 height 8
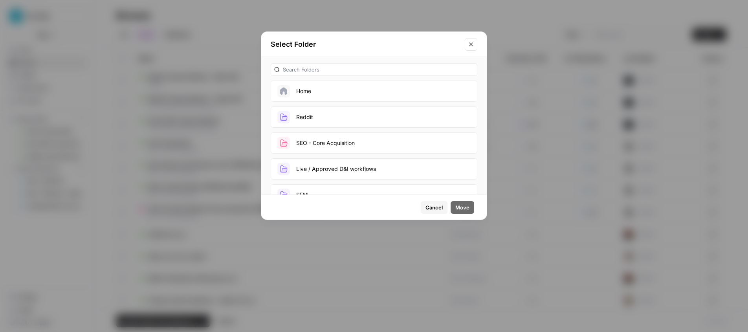
click at [357, 118] on button "Reddit" at bounding box center [374, 116] width 207 height 21
click at [456, 208] on span "Move" at bounding box center [462, 208] width 14 height 8
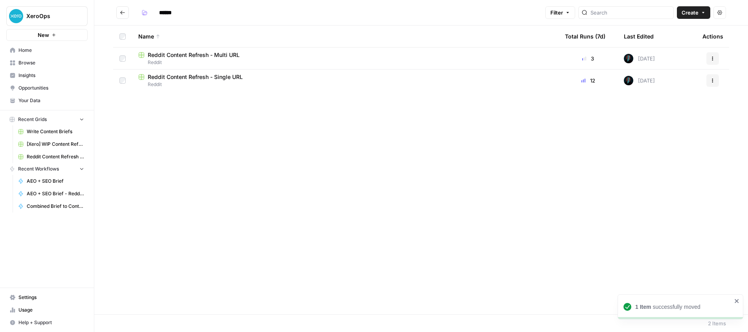
click at [125, 13] on icon "Go back" at bounding box center [123, 13] width 6 height 6
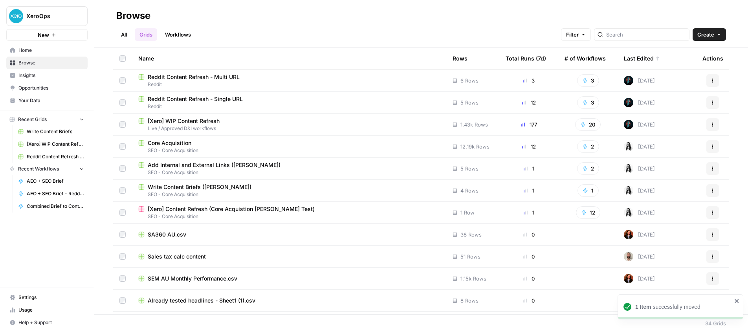
click at [586, 34] on icon "button" at bounding box center [583, 34] width 5 height 5
click at [439, 72] on button "Add Filter" at bounding box center [471, 70] width 263 height 10
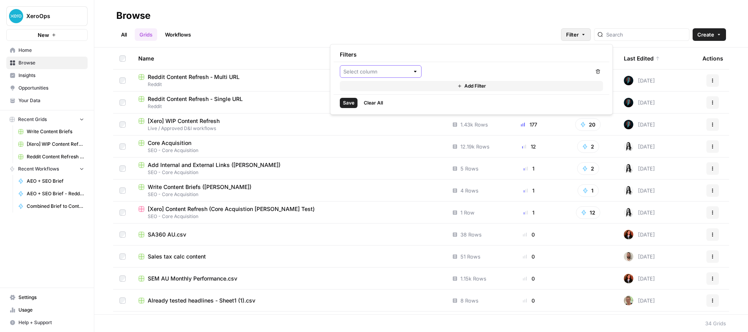
click at [382, 72] on input "text" at bounding box center [376, 72] width 66 height 8
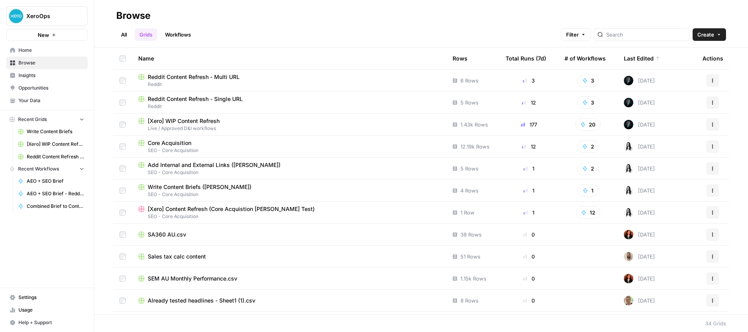
click at [394, 27] on div "All Grids Workflows Filter Create" at bounding box center [421, 31] width 610 height 19
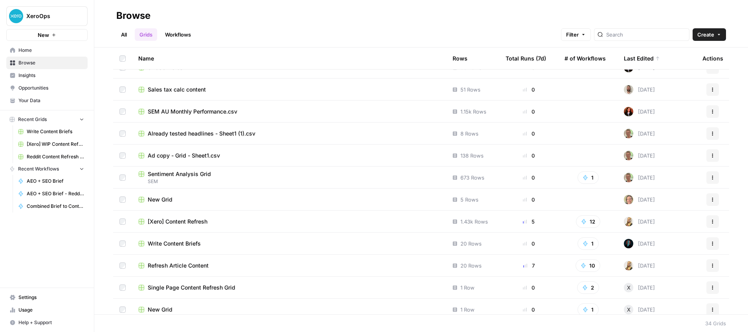
scroll to position [212, 0]
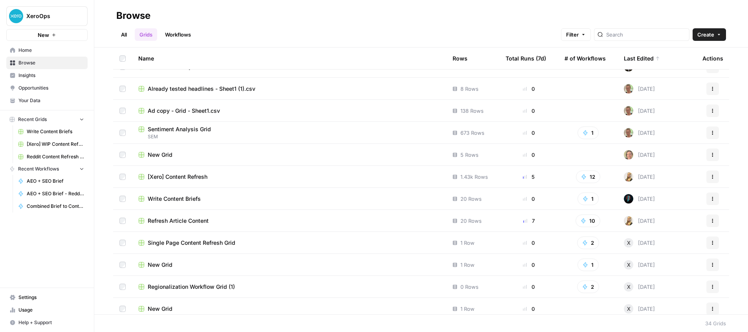
click at [278, 197] on div "Write Content Briefs" at bounding box center [289, 199] width 302 height 8
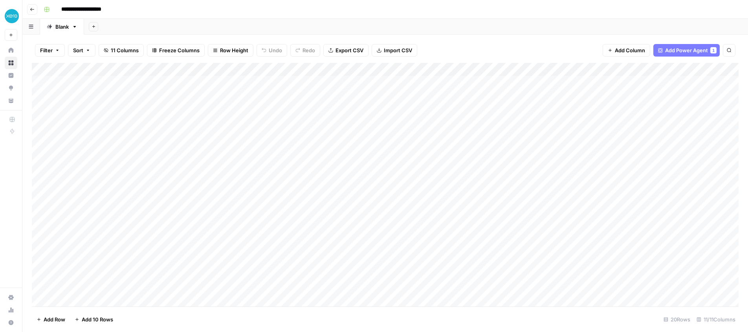
scroll to position [50, 0]
click at [95, 299] on div "Add Column" at bounding box center [385, 185] width 707 height 244
type textarea "*"
paste textarea "**********"
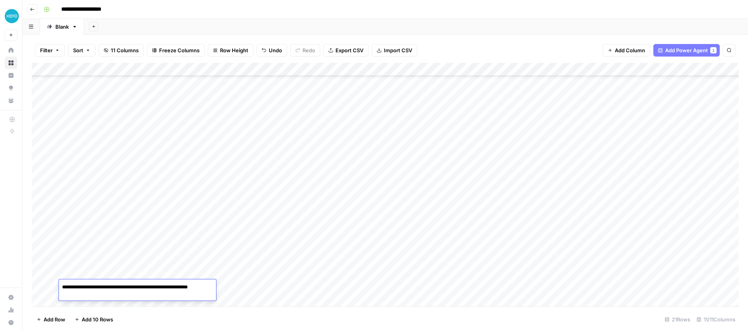
scroll to position [57, 0]
click at [111, 287] on textarea "**********" at bounding box center [137, 291] width 157 height 19
type textarea "**********"
click at [138, 296] on textarea "**********" at bounding box center [137, 291] width 157 height 19
click at [251, 294] on div "Add Column" at bounding box center [385, 185] width 707 height 244
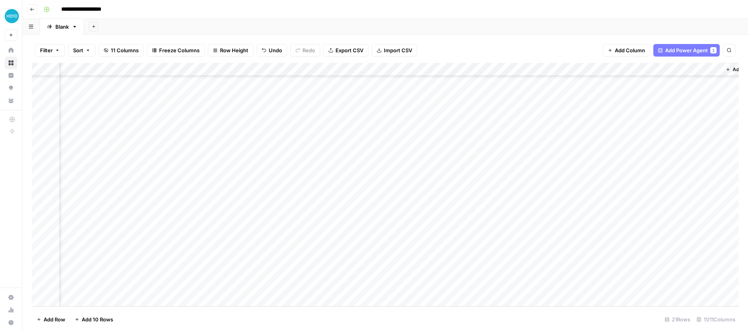
scroll to position [63, 287]
click at [676, 233] on div "Add Column" at bounding box center [385, 185] width 707 height 244
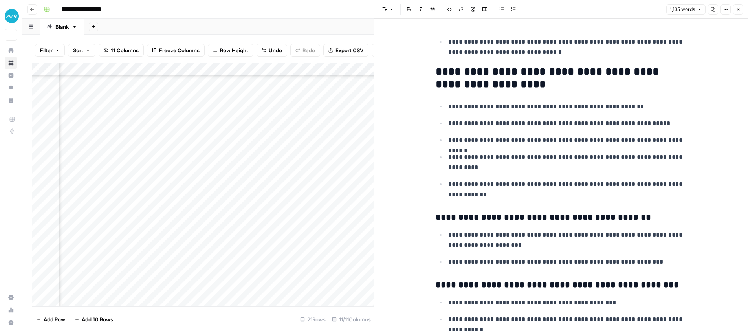
scroll to position [837, 0]
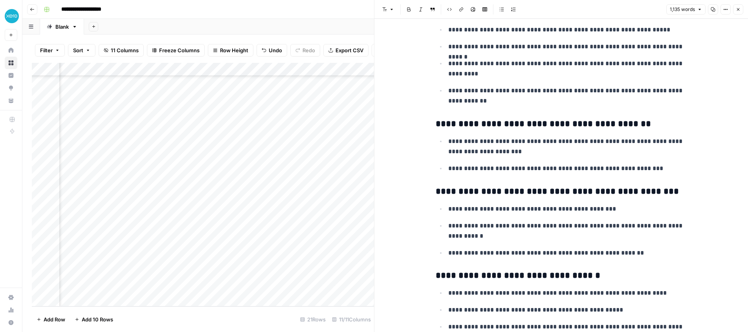
click at [740, 11] on icon "button" at bounding box center [738, 9] width 5 height 5
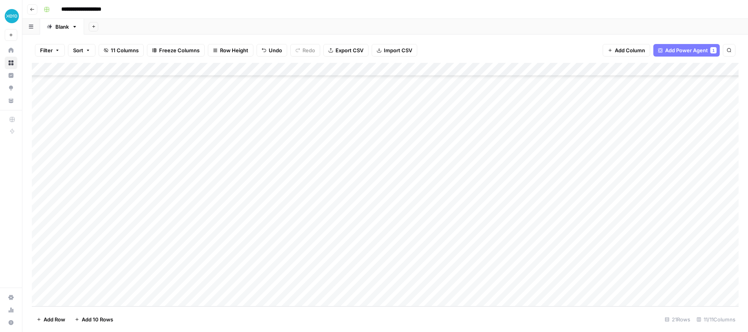
scroll to position [63, 0]
click at [369, 218] on div "Add Column" at bounding box center [385, 185] width 707 height 244
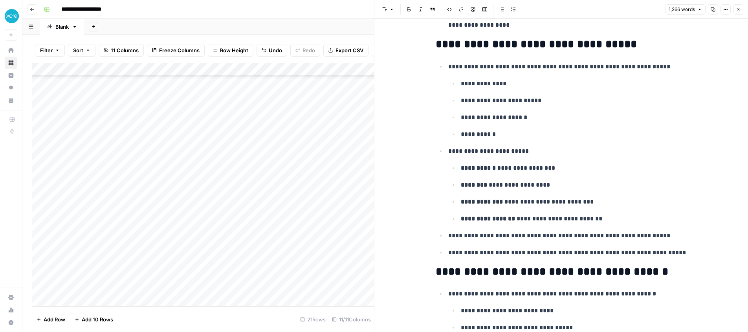
scroll to position [1735, 0]
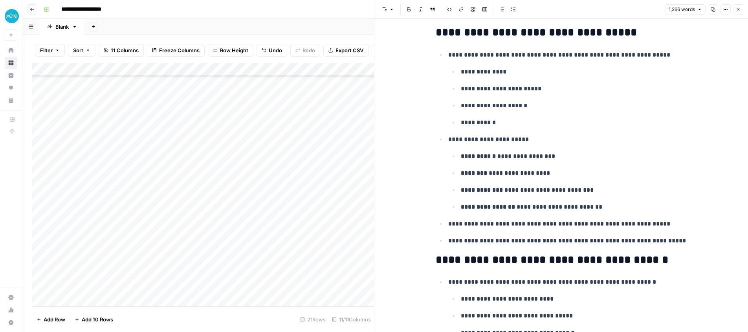
click at [740, 9] on span "Close" at bounding box center [740, 9] width 0 height 0
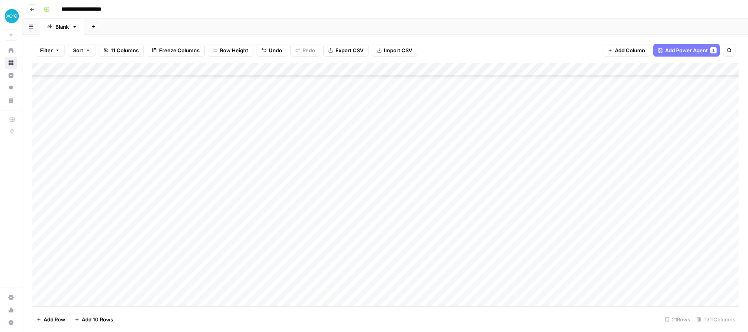
click at [292, 68] on div "Add Column" at bounding box center [385, 185] width 707 height 244
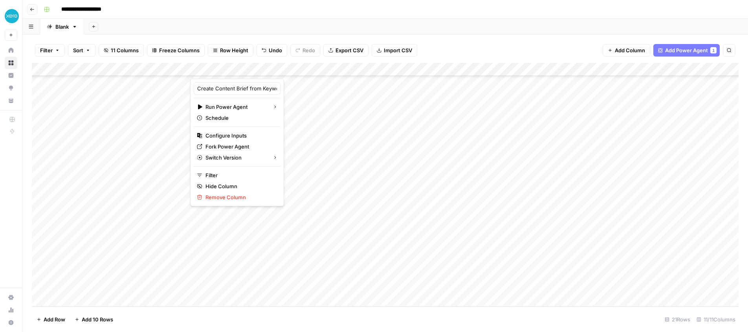
click at [401, 323] on footer "Add Row Add 10 Rows 21 Rows 11/11 Columns" at bounding box center [385, 319] width 707 height 26
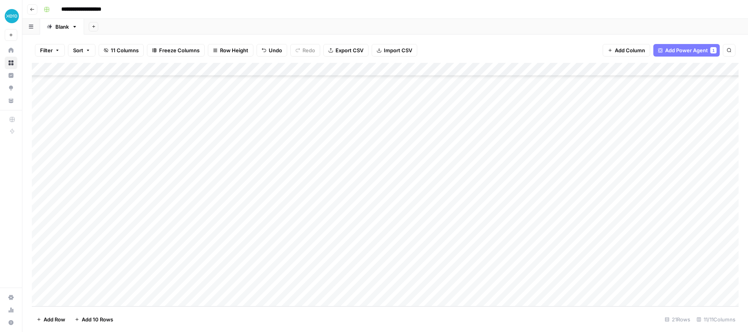
click at [229, 285] on div "Add Column" at bounding box center [385, 185] width 707 height 244
click at [300, 285] on div "Add Column" at bounding box center [385, 185] width 707 height 244
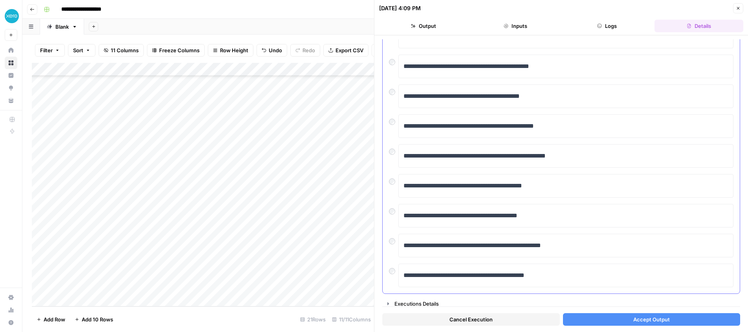
scroll to position [107, 0]
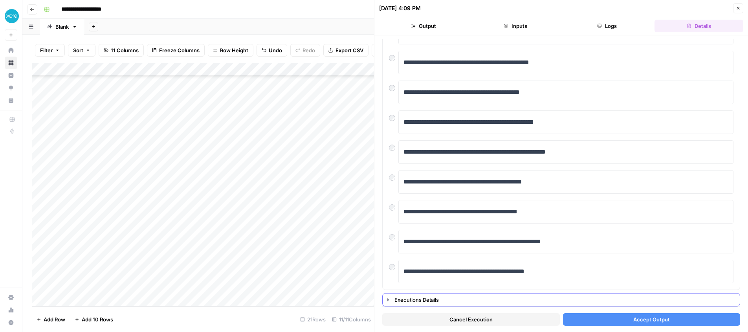
click at [419, 296] on div "Executions Details" at bounding box center [564, 300] width 341 height 8
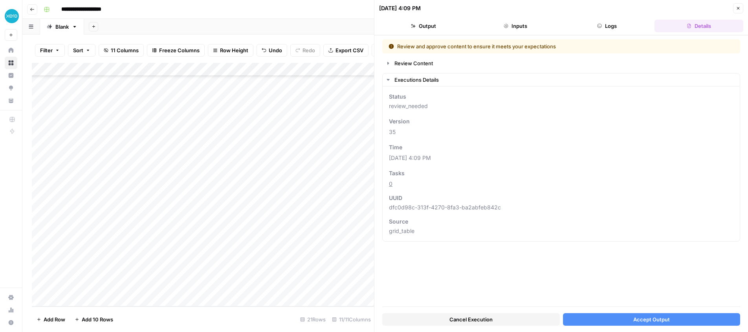
scroll to position [0, 0]
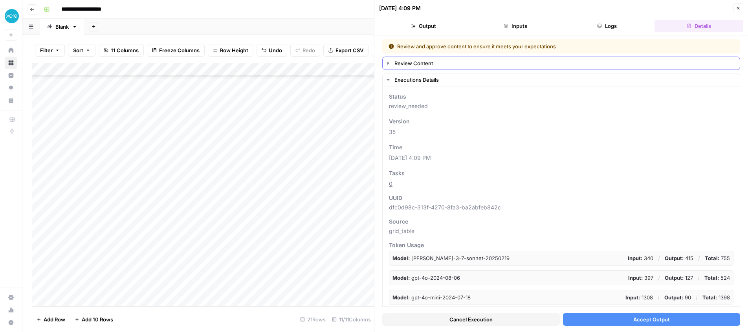
click at [408, 61] on div "Review Content" at bounding box center [564, 63] width 341 height 8
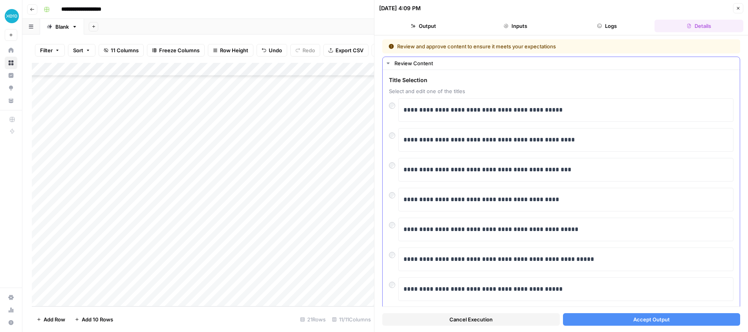
scroll to position [8, 0]
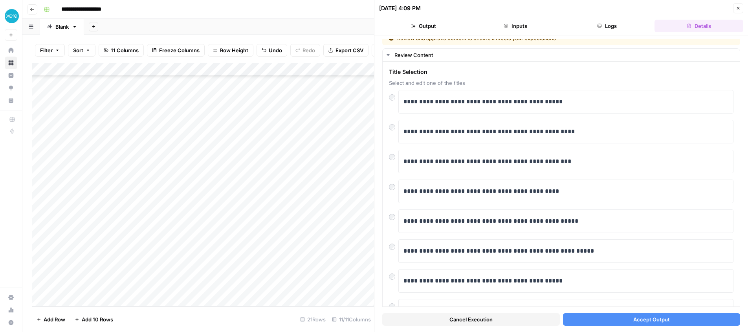
click at [630, 320] on button "Accept Output" at bounding box center [652, 319] width 178 height 13
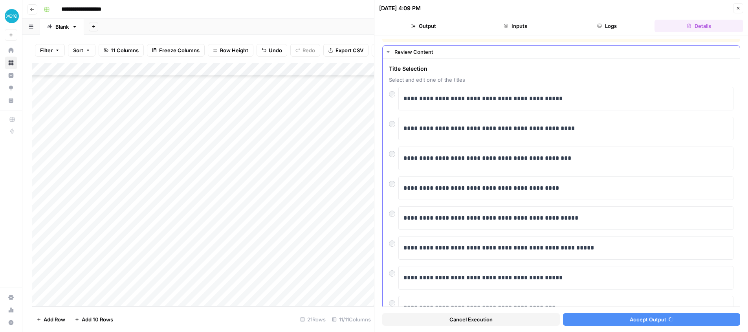
scroll to position [12, 0]
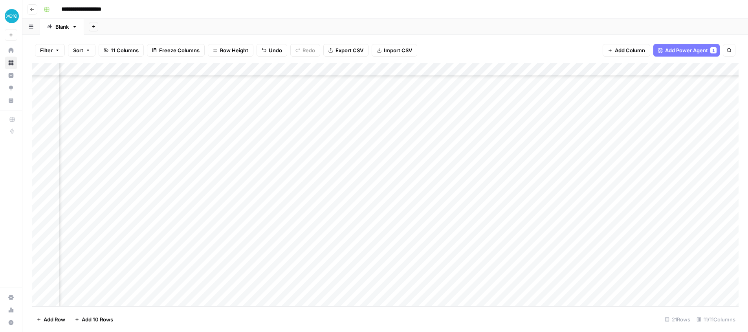
scroll to position [63, 88]
click at [349, 286] on div "Add Column" at bounding box center [385, 185] width 707 height 244
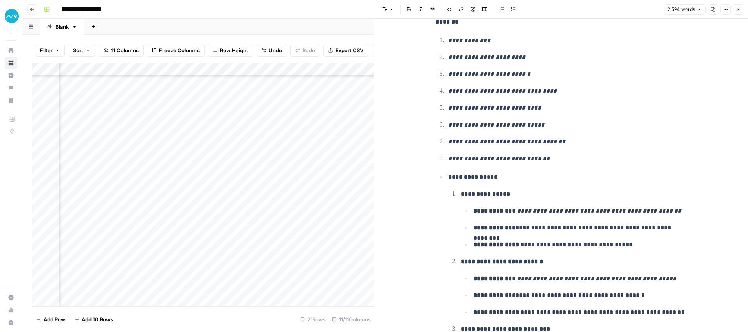
scroll to position [1801, 0]
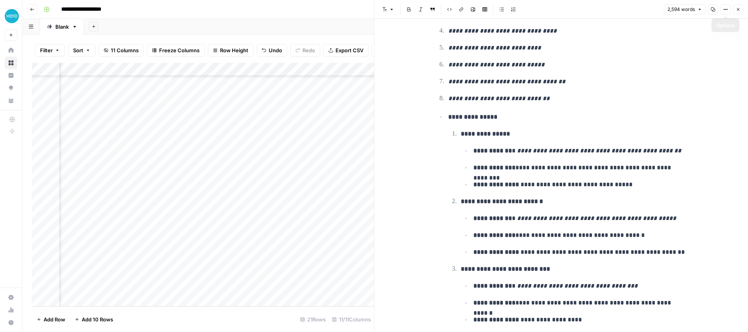
click at [739, 7] on icon "button" at bounding box center [738, 9] width 5 height 5
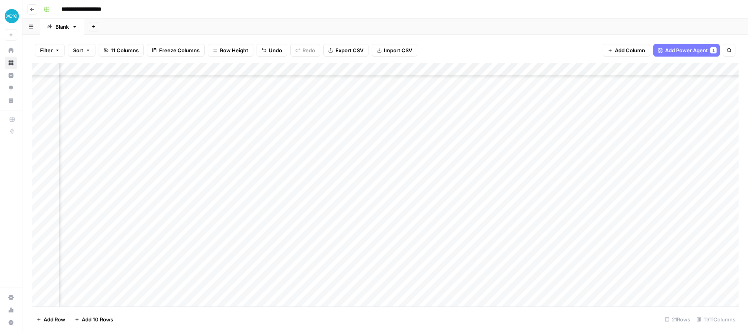
scroll to position [58, 88]
click at [422, 290] on div "Add Column" at bounding box center [385, 185] width 707 height 244
click at [448, 285] on div "Add Column" at bounding box center [385, 185] width 707 height 244
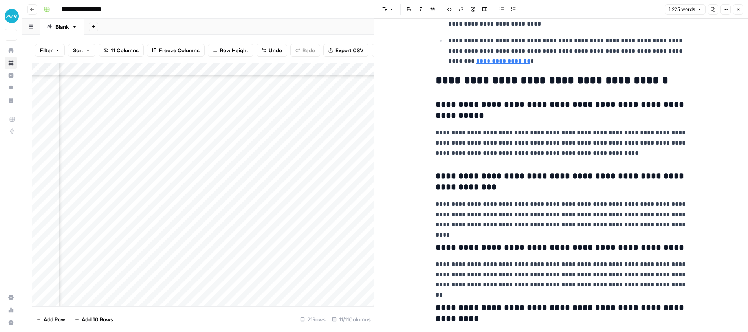
scroll to position [2184, 0]
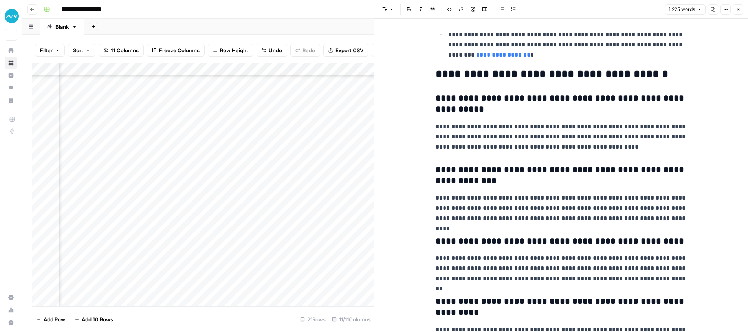
click at [737, 10] on icon "button" at bounding box center [738, 9] width 5 height 5
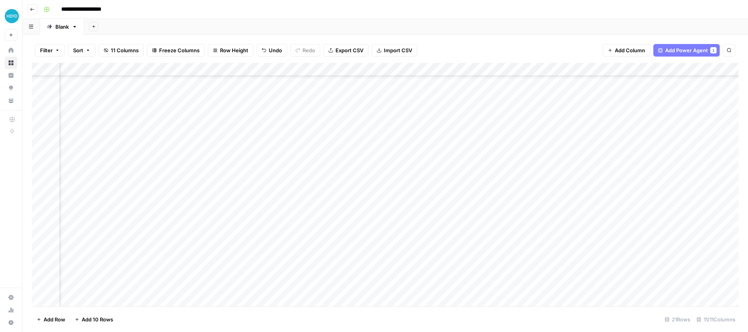
scroll to position [60, 197]
click at [559, 288] on div "Add Column" at bounding box center [385, 185] width 707 height 244
click at [598, 288] on div "Add Column" at bounding box center [385, 185] width 707 height 244
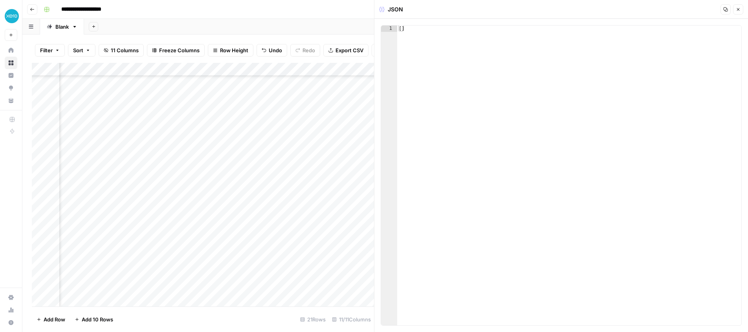
click at [741, 11] on button "Close" at bounding box center [738, 9] width 10 height 10
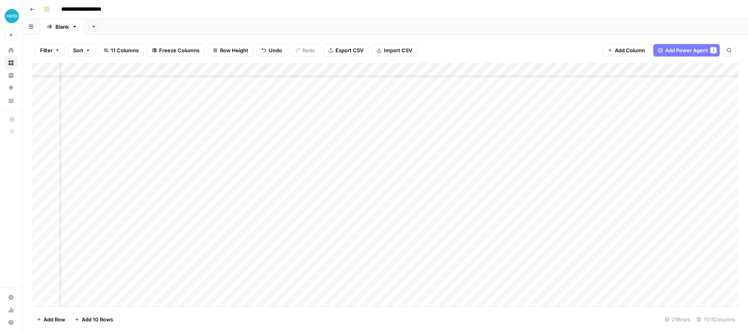
scroll to position [60, 152]
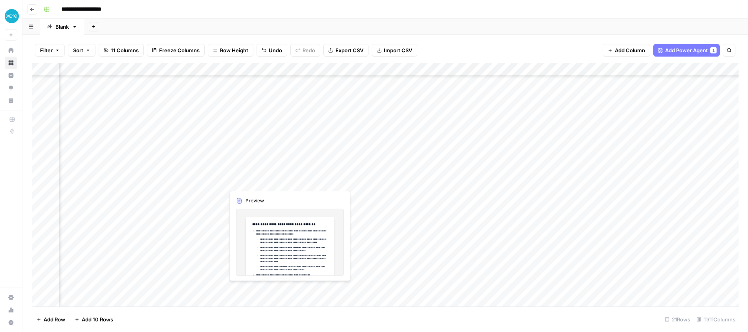
click at [289, 288] on div "Add Column" at bounding box center [385, 185] width 707 height 244
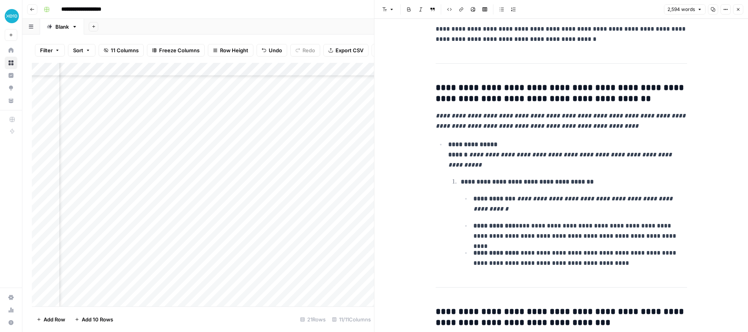
scroll to position [794, 0]
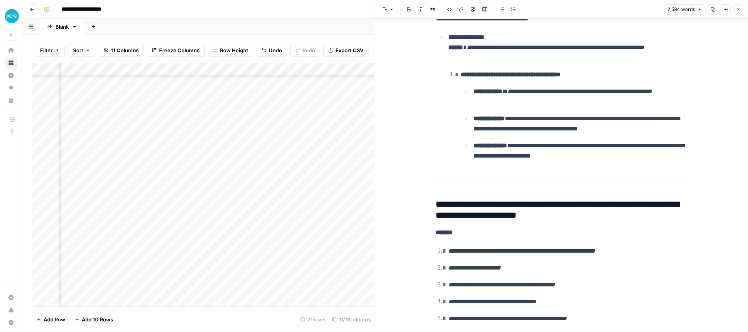
click at [215, 288] on div "Add Column" at bounding box center [203, 185] width 342 height 244
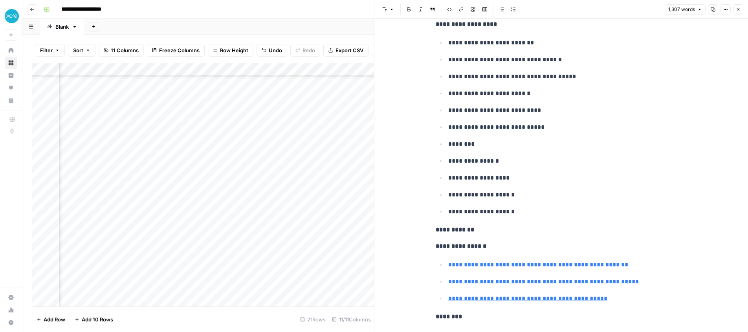
scroll to position [93, 0]
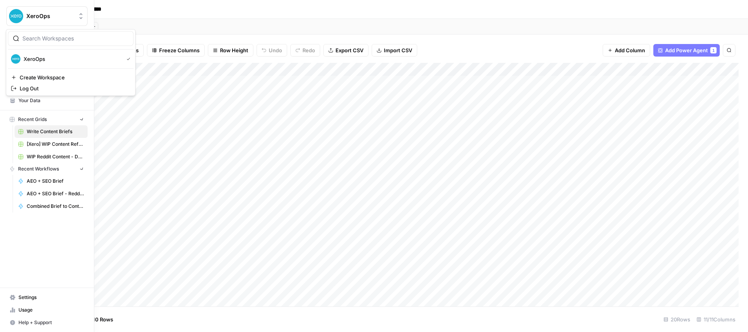
click at [10, 13] on img "Workspace: XeroOps" at bounding box center [16, 16] width 14 height 14
click at [10, 12] on img "Workspace: XeroOps" at bounding box center [16, 16] width 14 height 14
click at [33, 90] on span "Opportunities" at bounding box center [51, 87] width 66 height 7
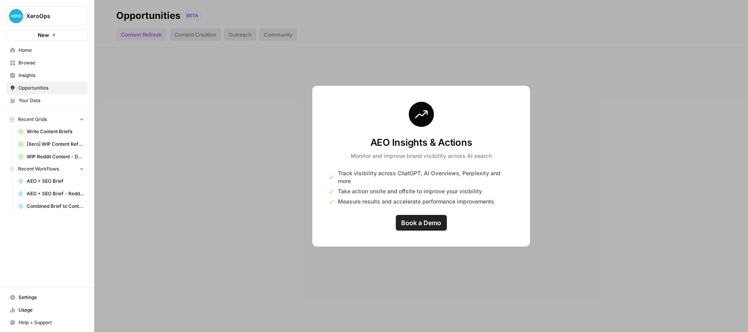
click at [24, 75] on span "Insights" at bounding box center [51, 75] width 66 height 7
click at [435, 180] on span "Track visibility across ChatGPT, AI Overviews, Perplexity and more" at bounding box center [426, 177] width 176 height 16
click at [28, 61] on span "Browse" at bounding box center [51, 62] width 66 height 7
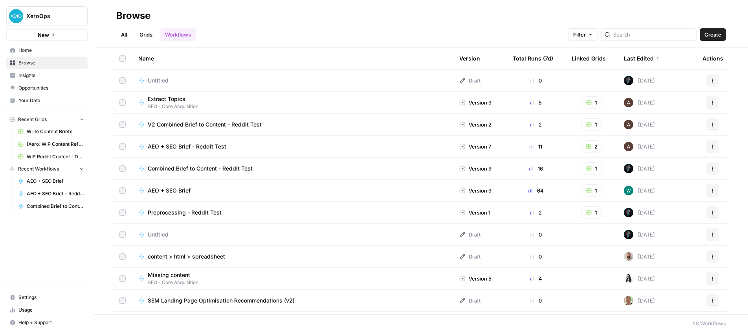
click at [144, 35] on link "Grids" at bounding box center [146, 34] width 22 height 13
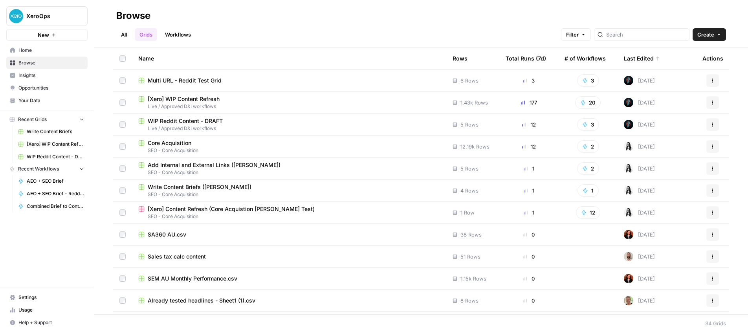
click at [194, 82] on span "Multi URL - Reddit Test Grid" at bounding box center [185, 81] width 74 height 8
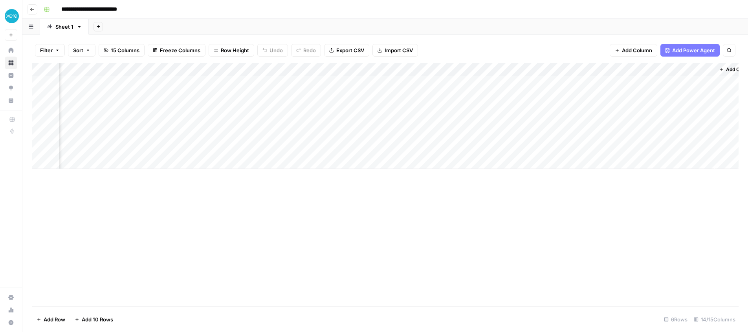
scroll to position [0, 585]
click at [536, 83] on div "Add Column" at bounding box center [385, 116] width 707 height 106
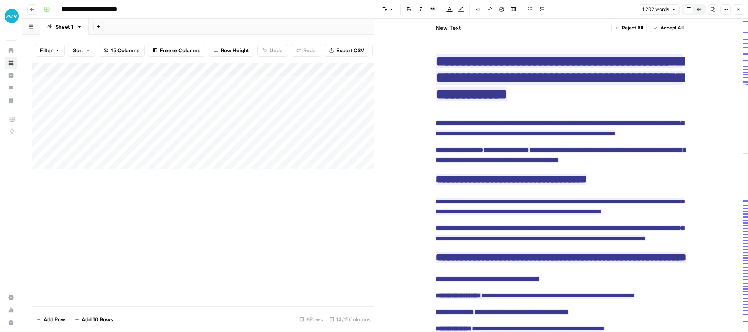
click at [218, 83] on div "Add Column" at bounding box center [203, 116] width 342 height 106
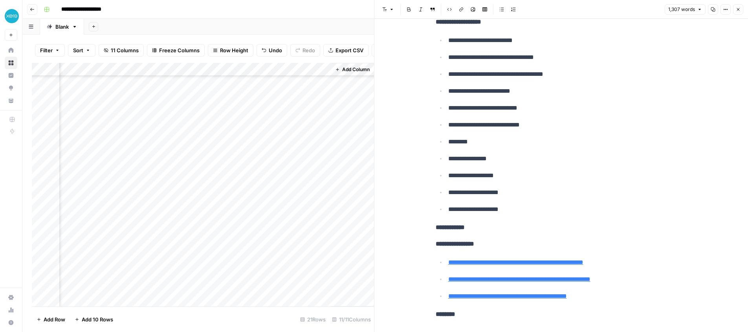
scroll to position [60, 610]
click at [363, 289] on div "Add Column" at bounding box center [203, 185] width 342 height 244
